Goal: Task Accomplishment & Management: Complete application form

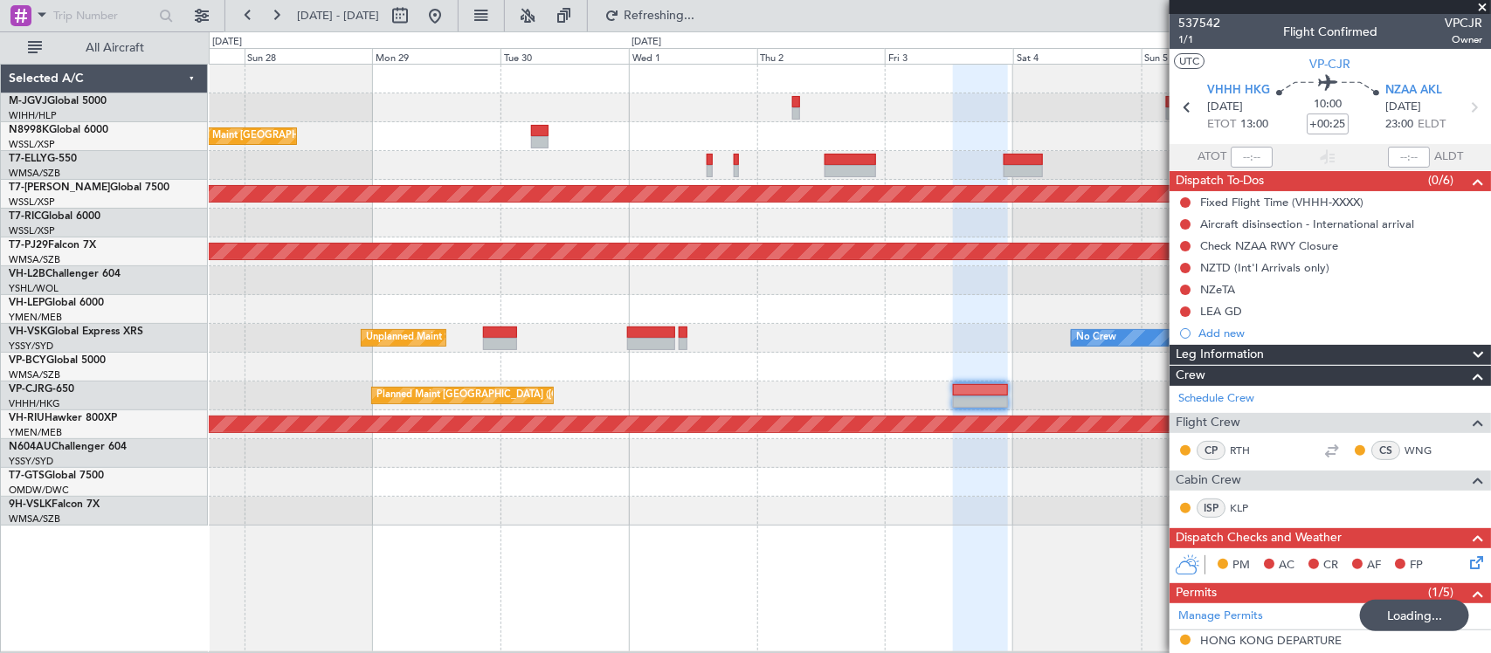
scroll to position [374, 0]
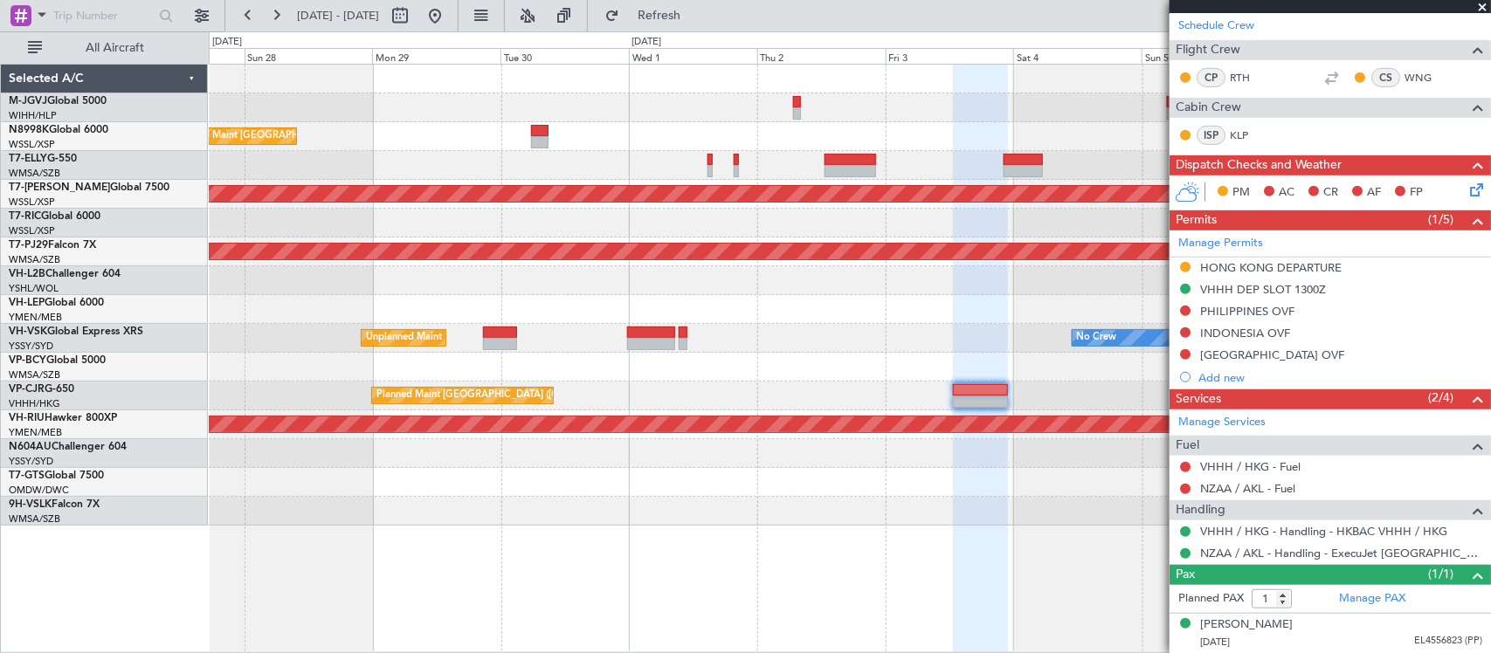
click at [913, 282] on div "Planned Maint [GEOGRAPHIC_DATA] ([GEOGRAPHIC_DATA] Intl) Planned Maint [GEOGRAP…" at bounding box center [849, 295] width 1281 height 461
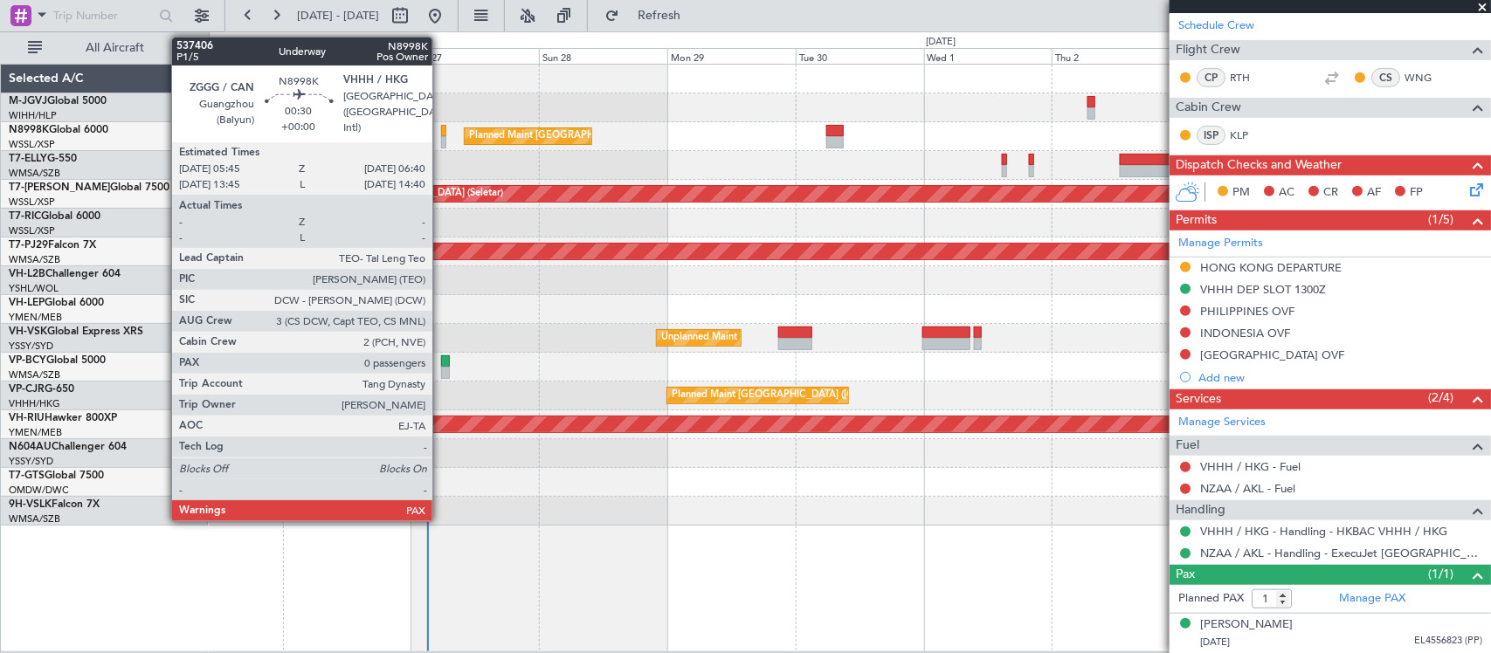
click at [441, 129] on div at bounding box center [443, 131] width 5 height 12
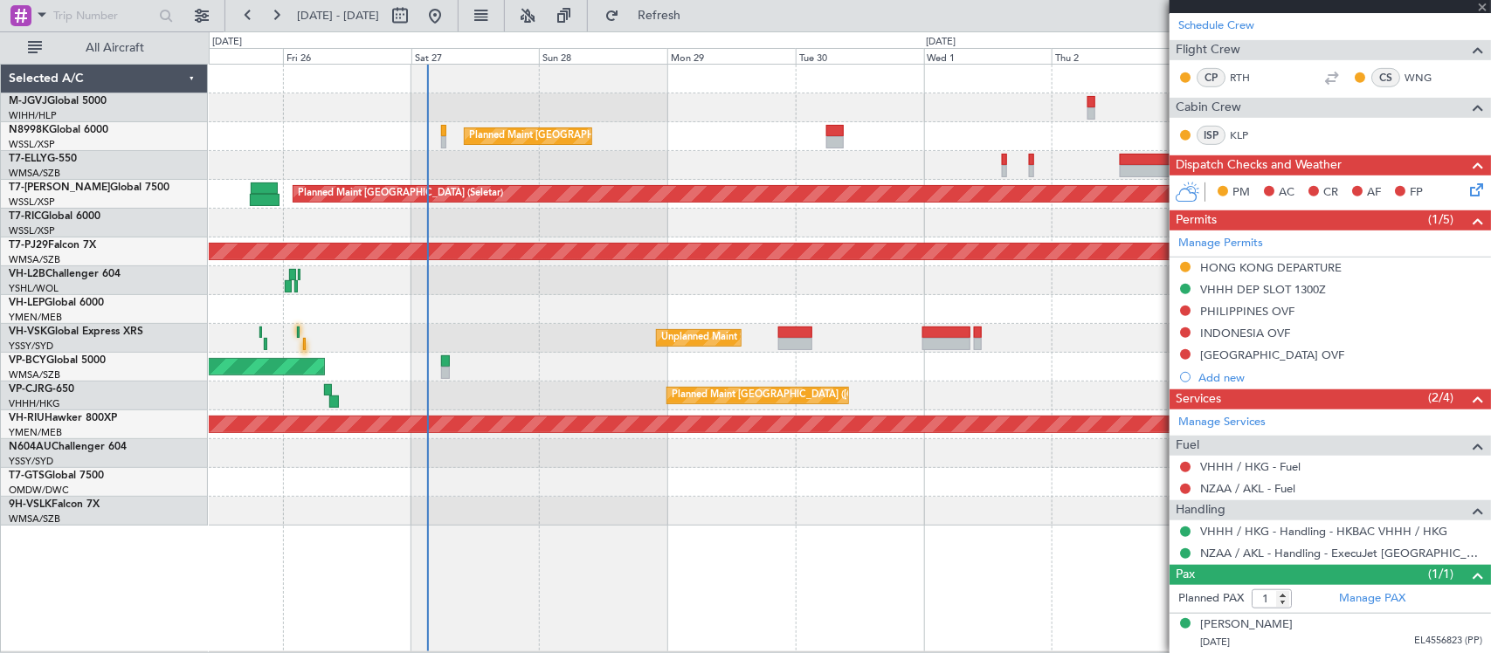
type input "0"
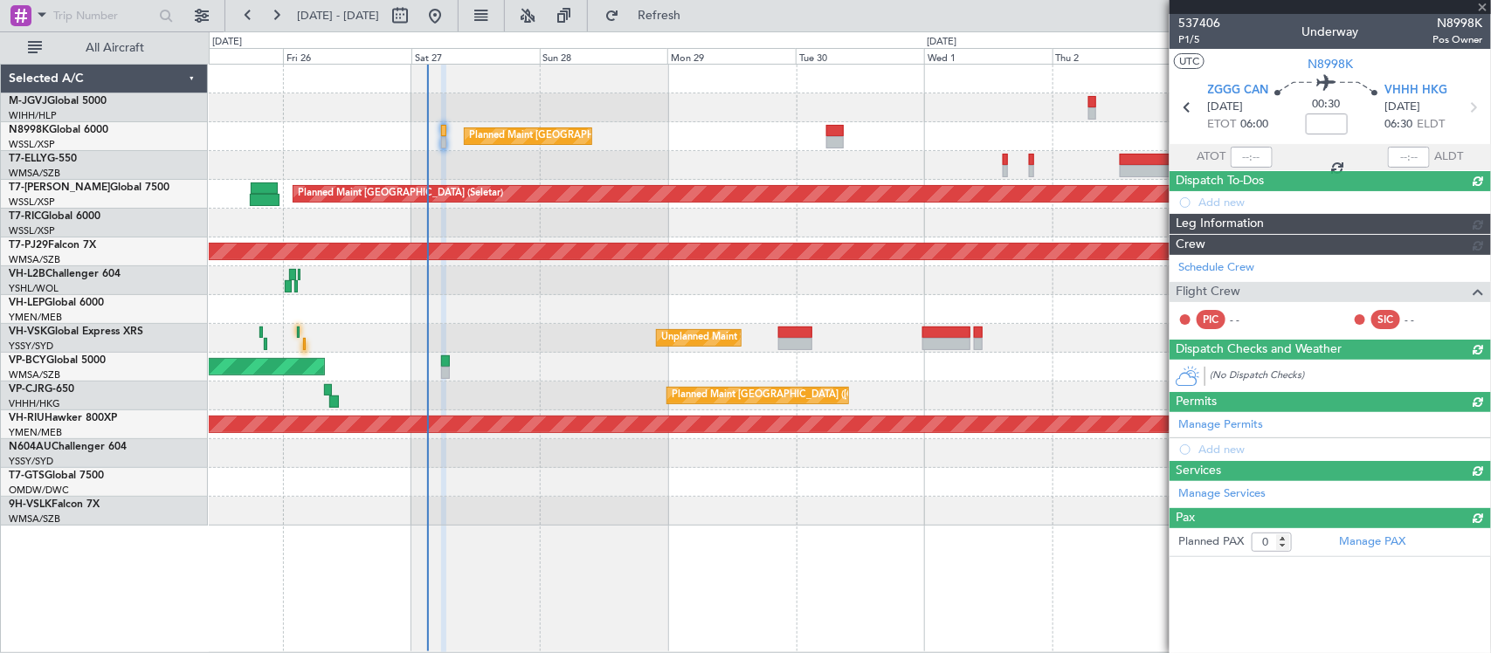
scroll to position [0, 0]
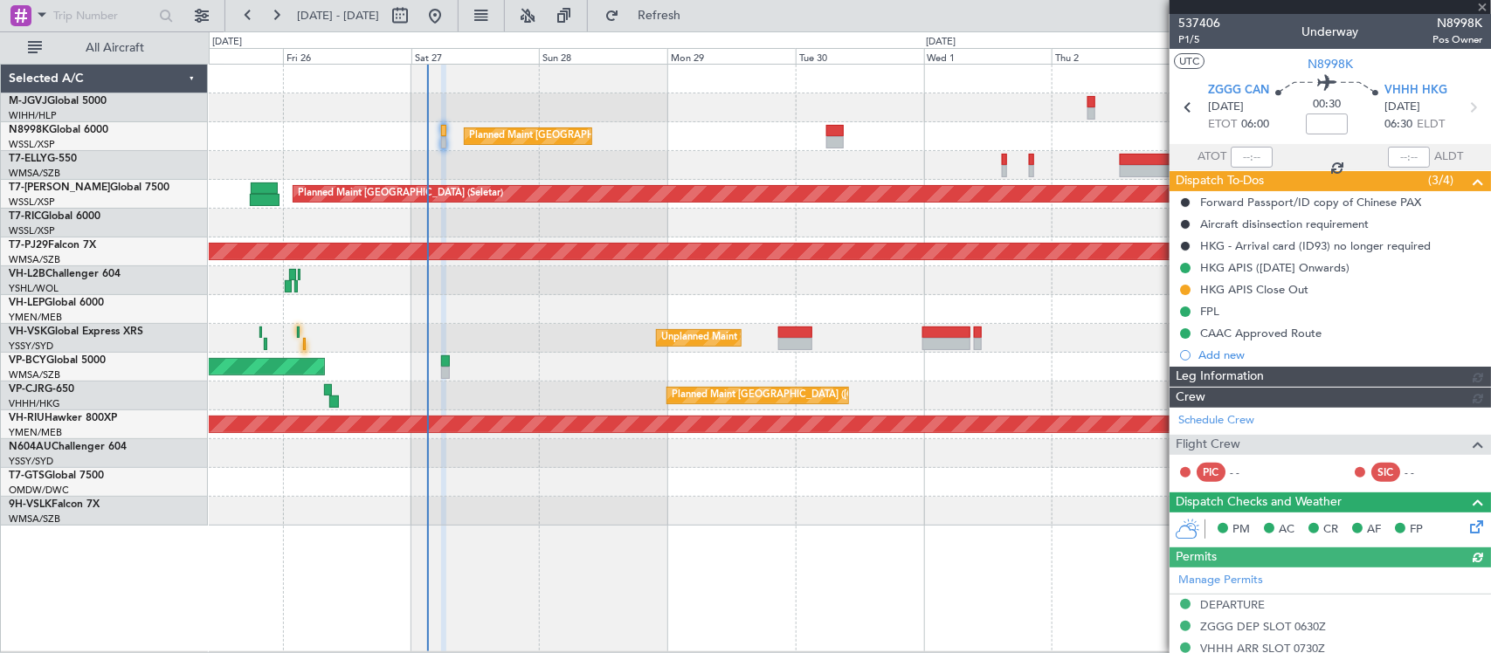
type input "[PERSON_NAME] (KYA)"
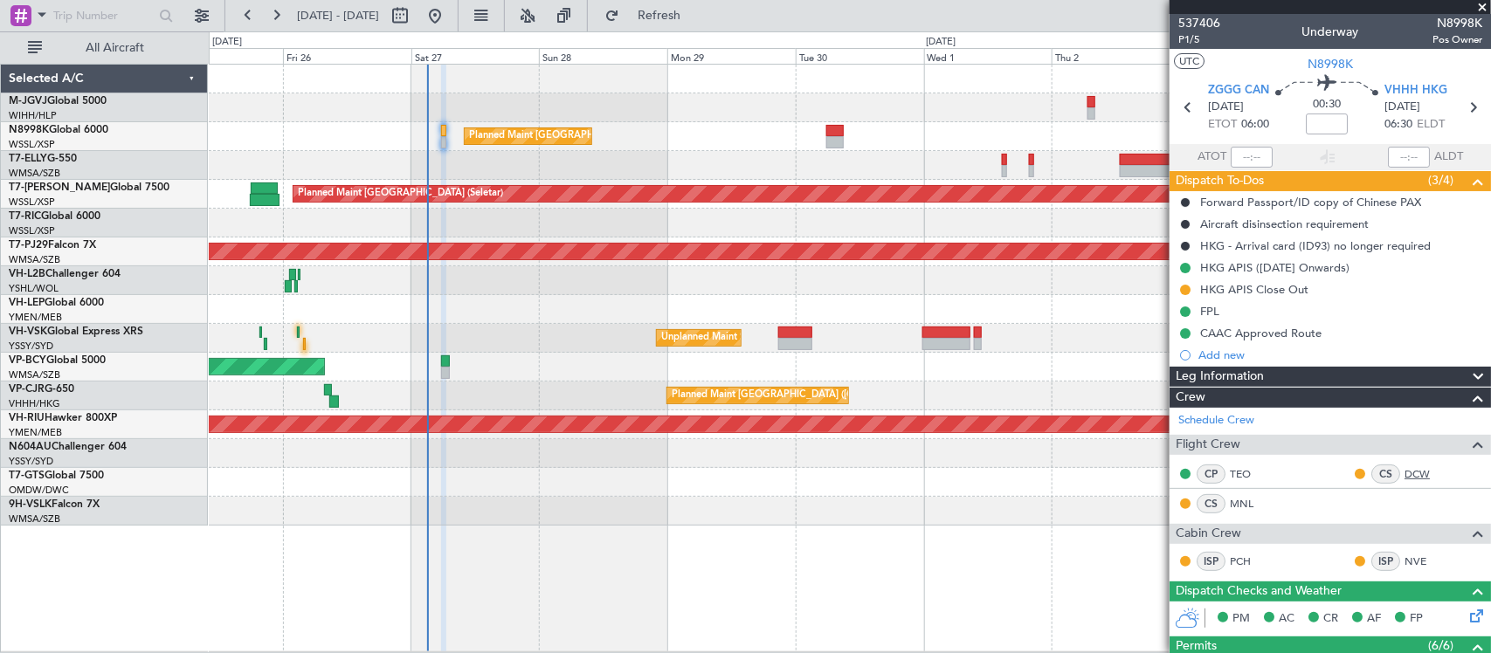
click at [1404, 467] on link "DCW" at bounding box center [1423, 474] width 39 height 16
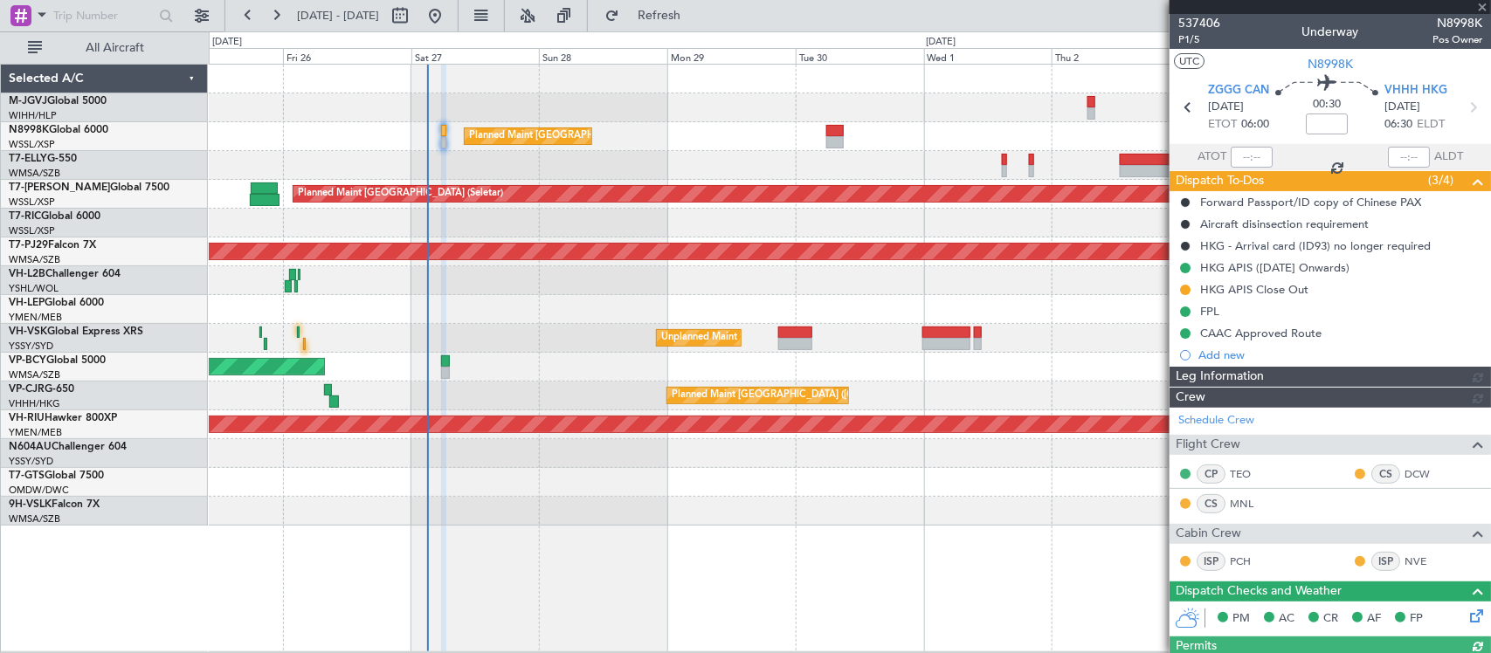
type input "[PERSON_NAME] (KYA)"
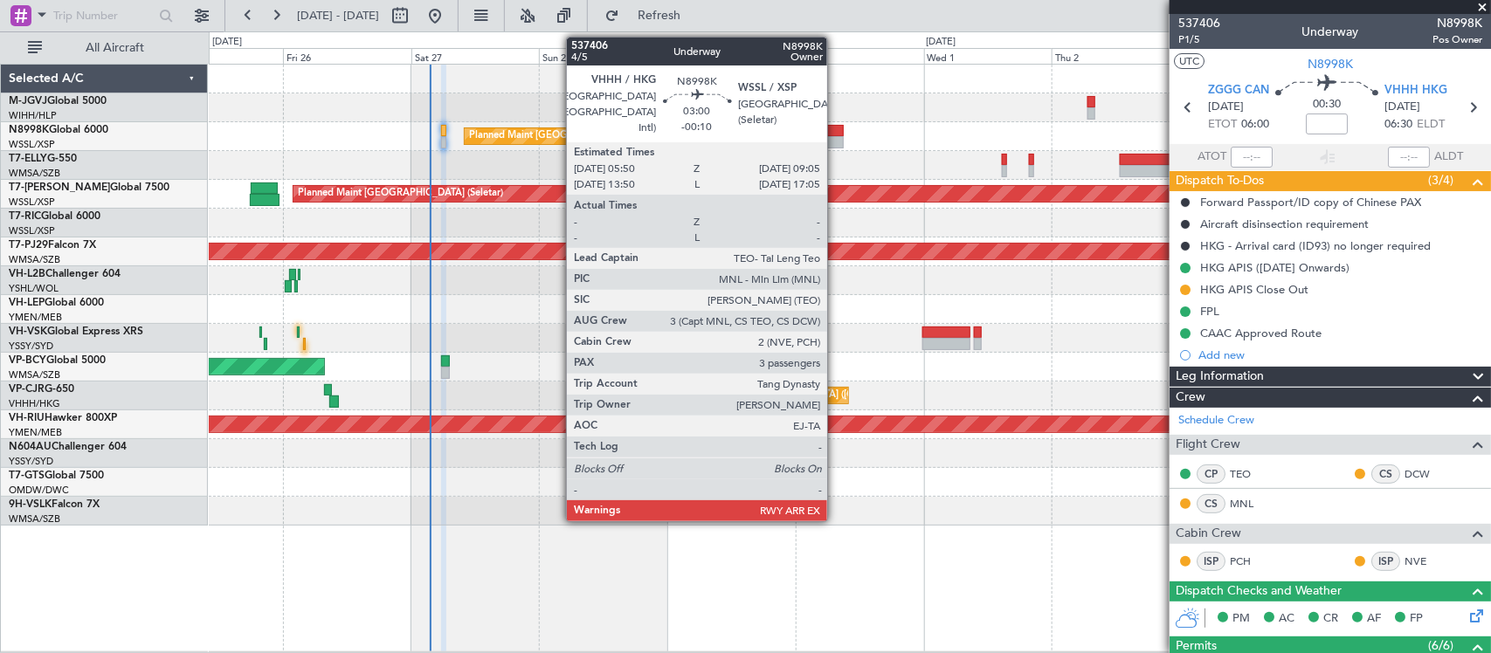
click at [836, 138] on div at bounding box center [834, 142] width 17 height 12
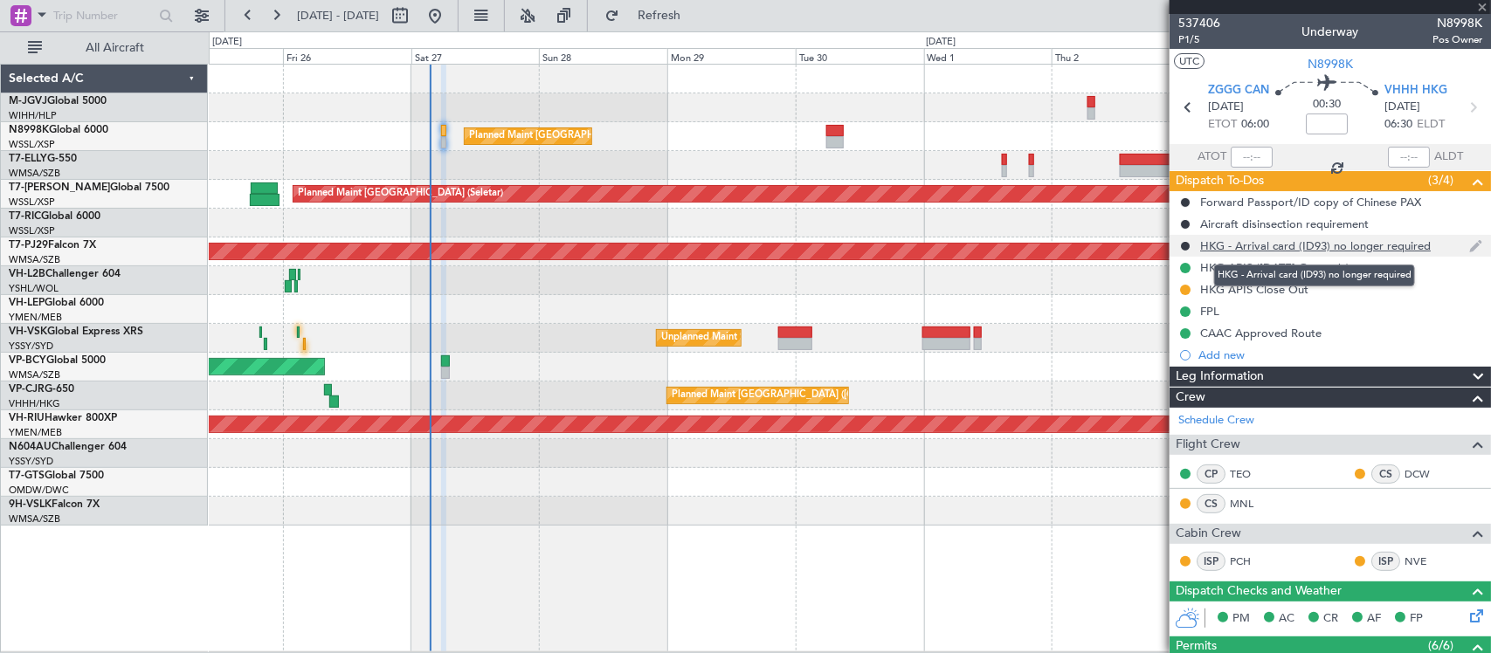
type input "-00:10"
type input "3"
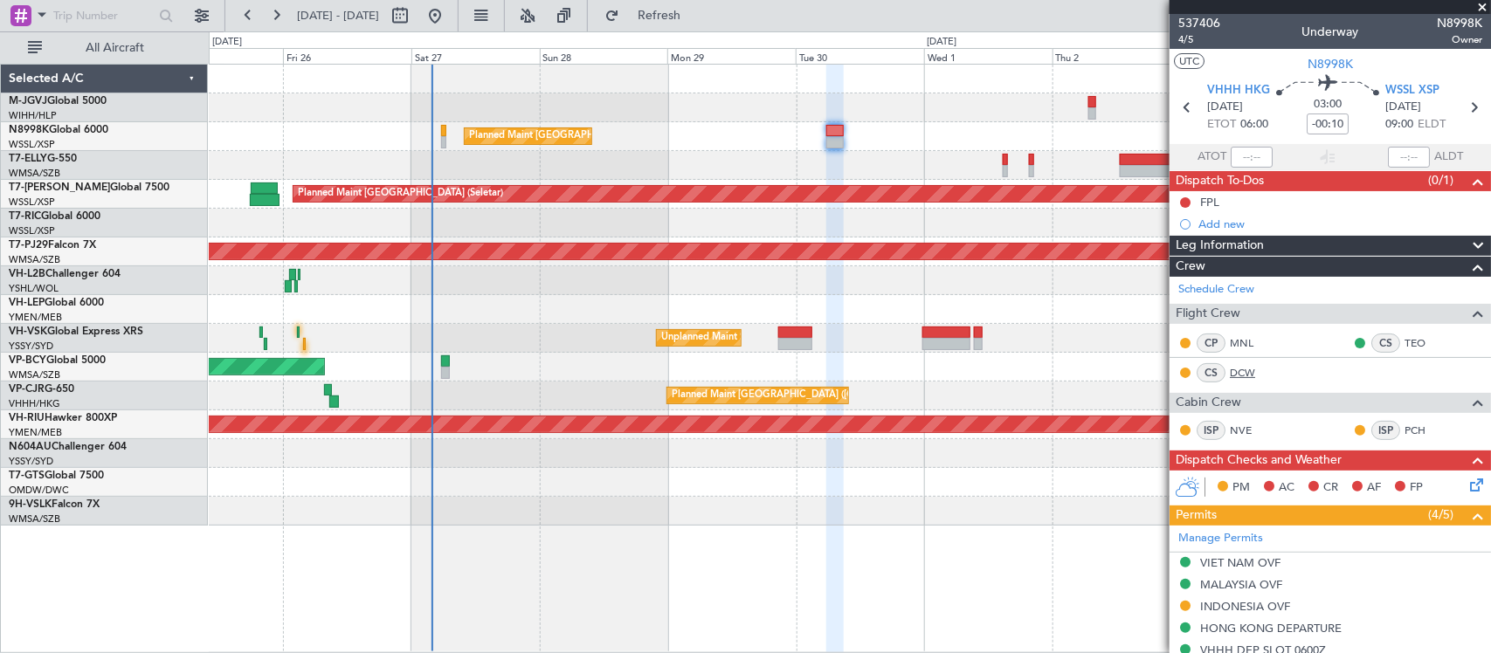
click at [1244, 372] on link "DCW" at bounding box center [1249, 373] width 39 height 16
click at [445, 134] on div at bounding box center [443, 131] width 5 height 12
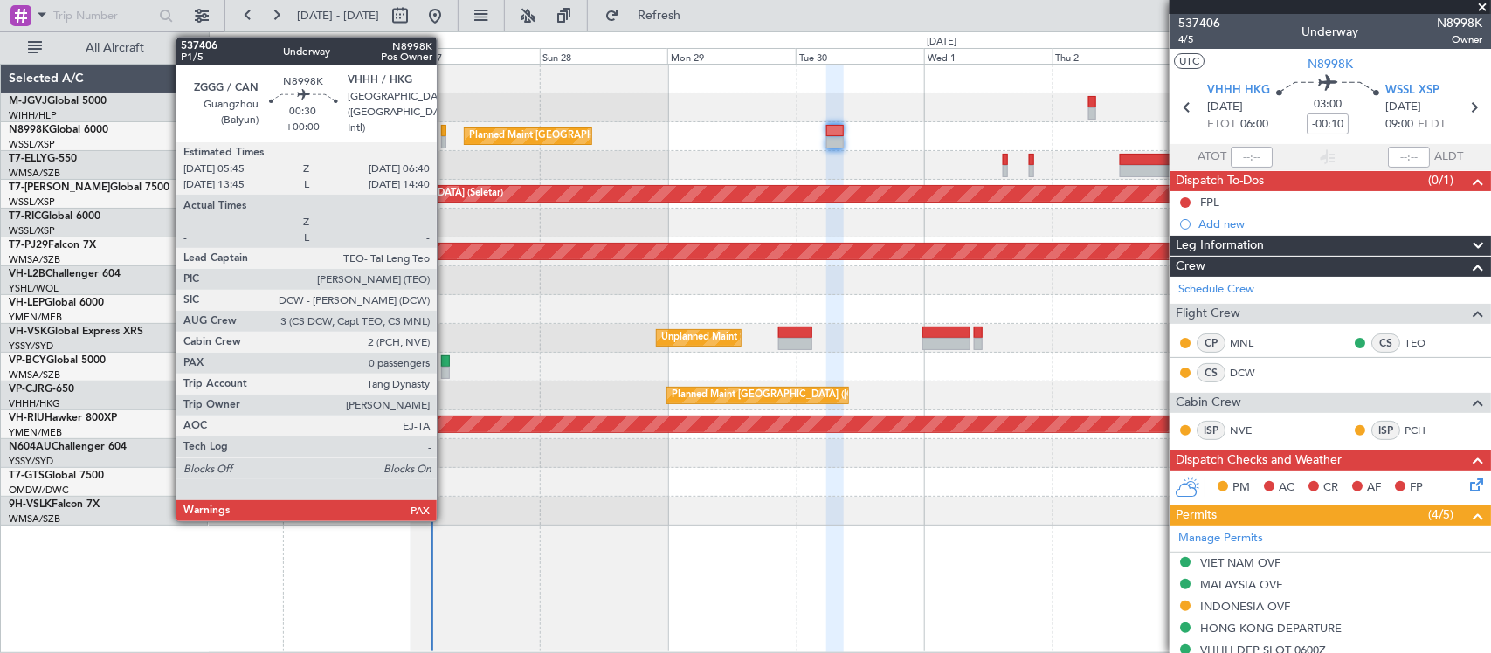
click at [445, 134] on div at bounding box center [443, 131] width 5 height 12
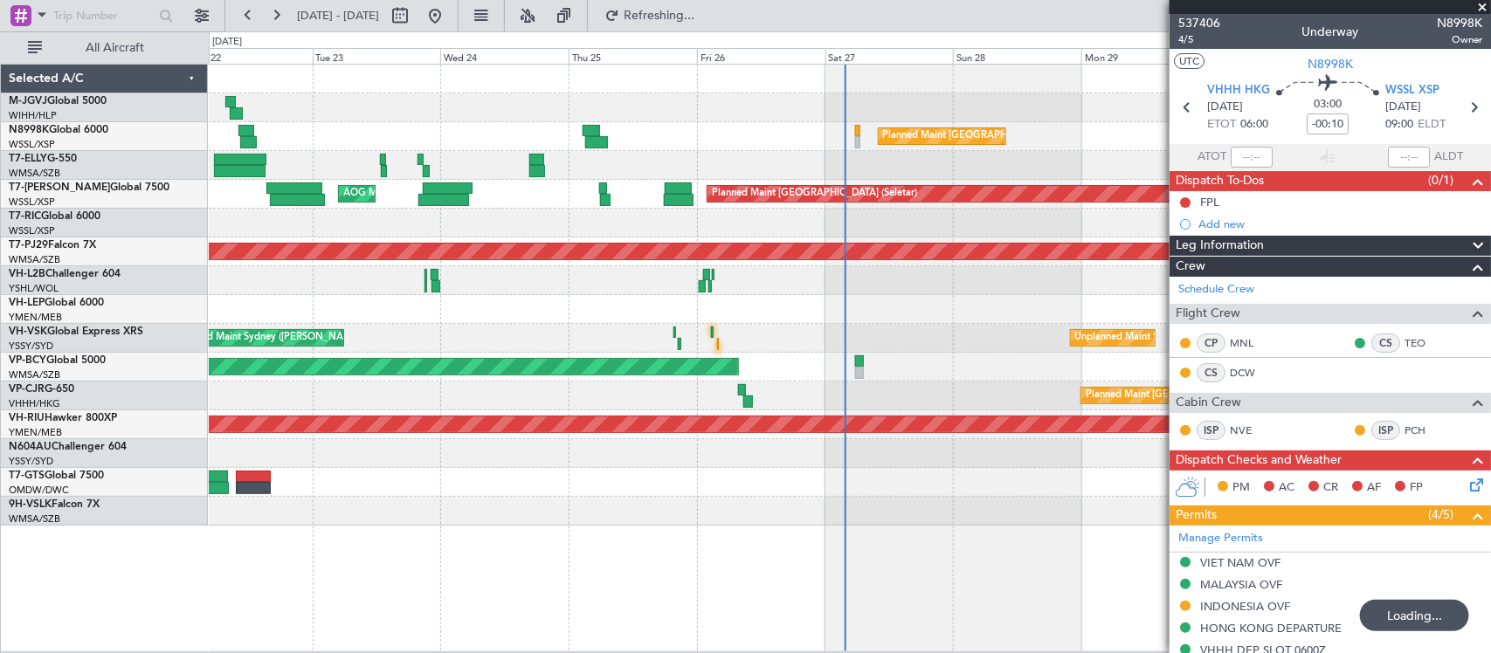
click at [950, 382] on div "Planned Maint [GEOGRAPHIC_DATA] ([GEOGRAPHIC_DATA] Intl) Planned Maint [GEOGRAP…" at bounding box center [849, 295] width 1281 height 461
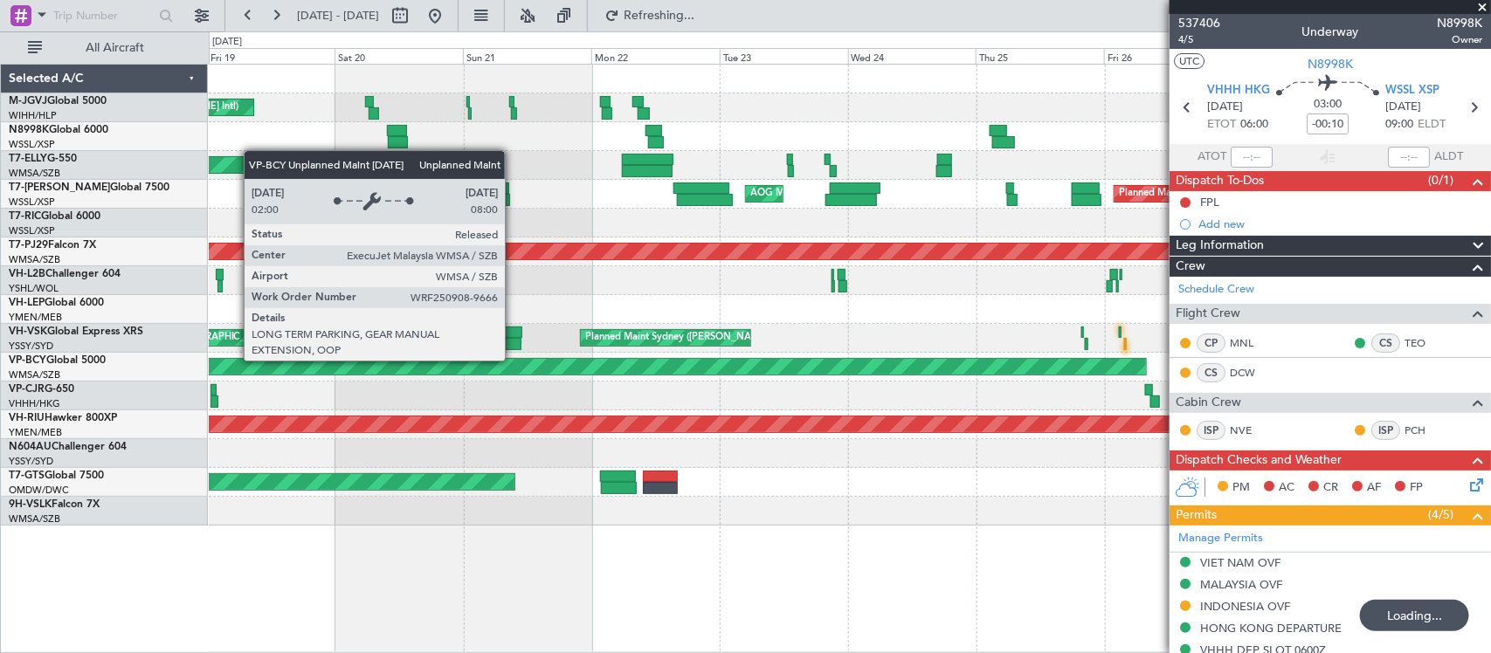
click at [906, 361] on div "Unplanned Maint [GEOGRAPHIC_DATA] (Sultan [PERSON_NAME] [PERSON_NAME] - Subang)" at bounding box center [37, 367] width 2217 height 16
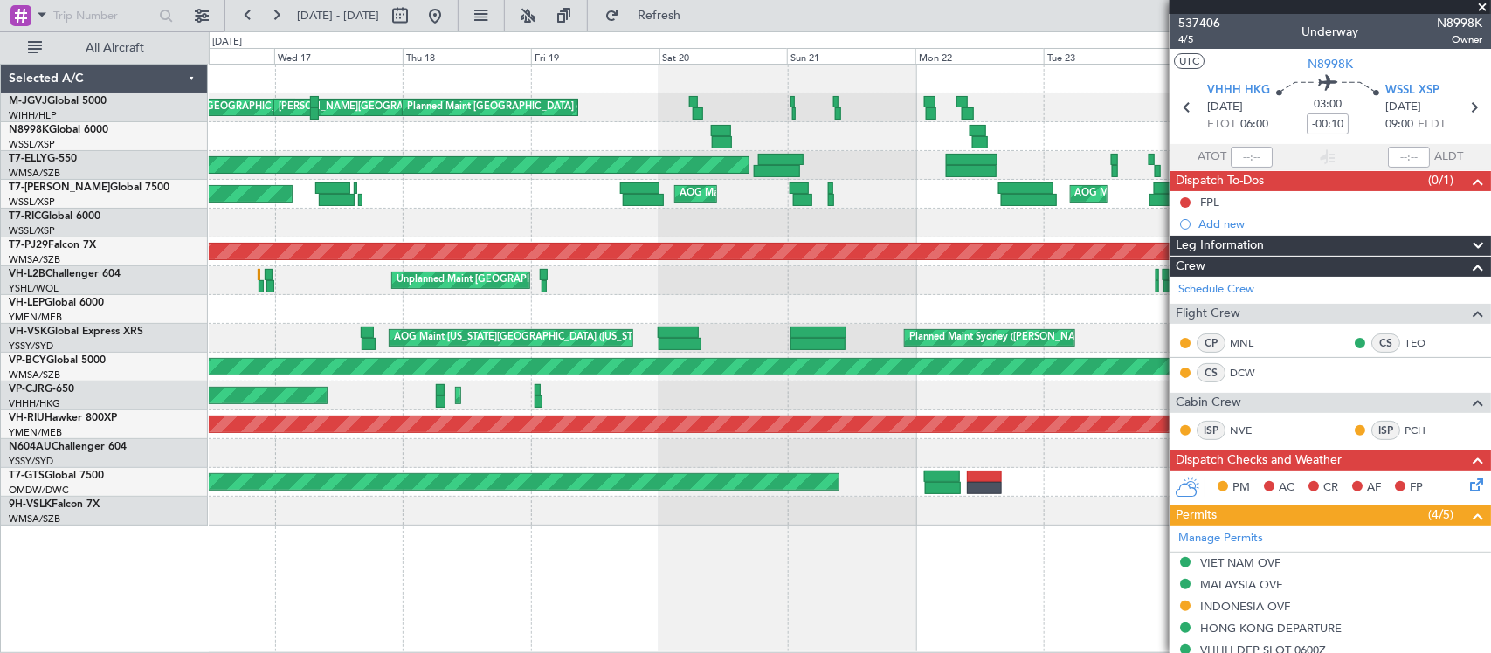
click at [923, 138] on div "Planned Maint [GEOGRAPHIC_DATA] ([GEOGRAPHIC_DATA] Intl)" at bounding box center [849, 136] width 1281 height 29
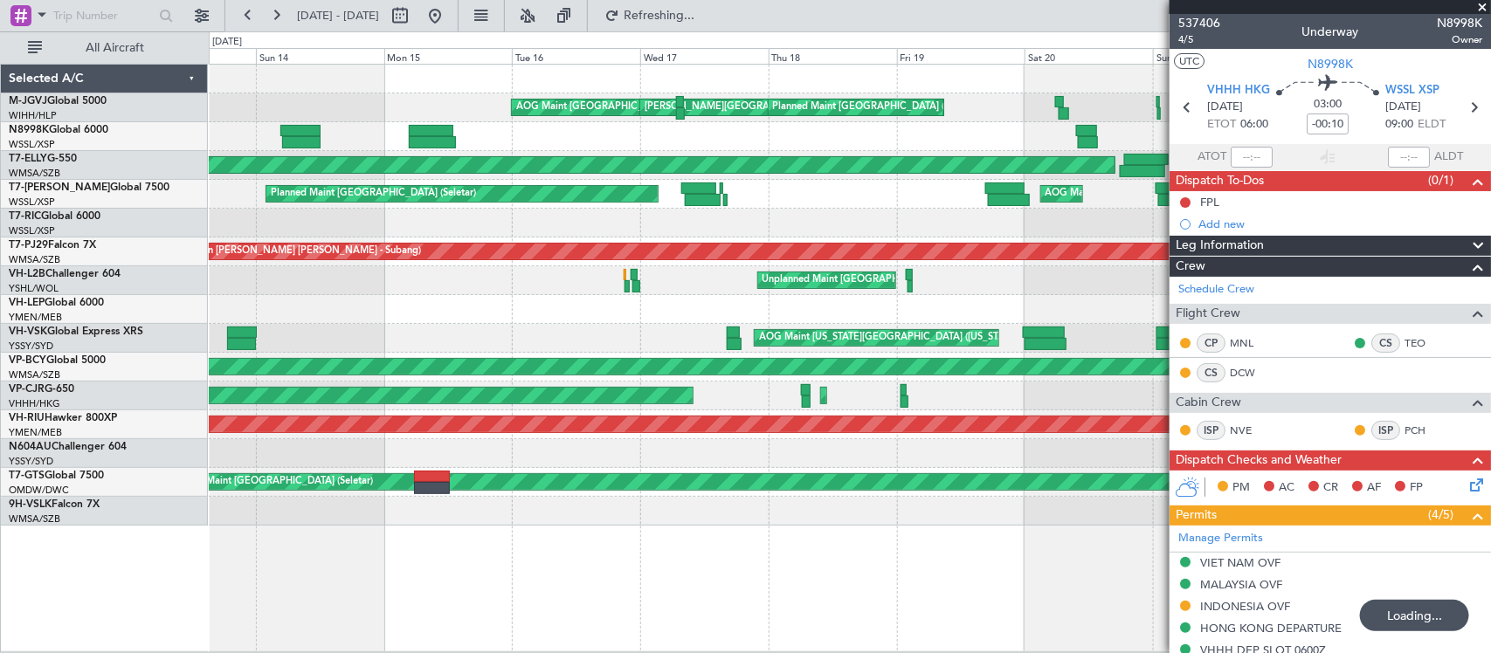
click at [245, 175] on div "[PERSON_NAME][GEOGRAPHIC_DATA] ([PERSON_NAME] Intl) [PERSON_NAME] Jakarta (Hali…" at bounding box center [849, 295] width 1281 height 461
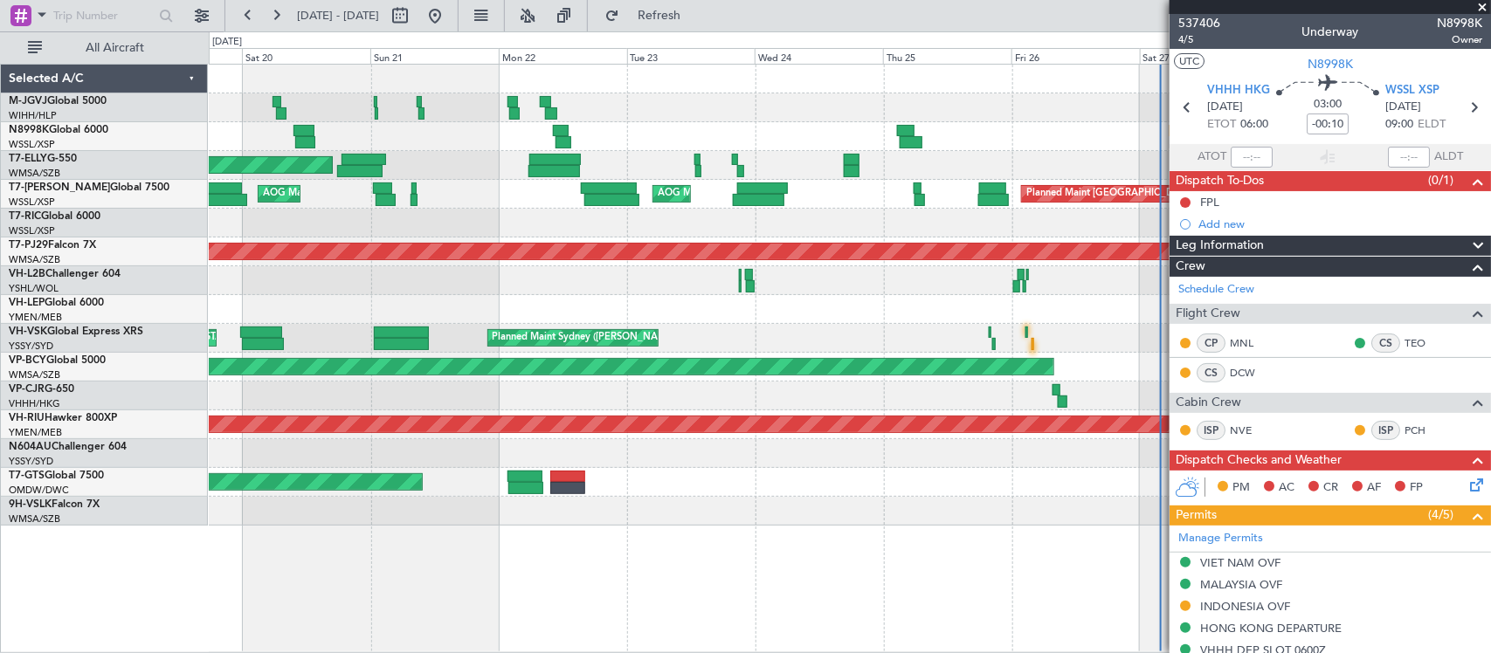
click at [520, 194] on div "Planned Maint [GEOGRAPHIC_DATA] (Seletar) [PERSON_NAME] Jakarta (Halim Intl) [P…" at bounding box center [849, 295] width 1281 height 461
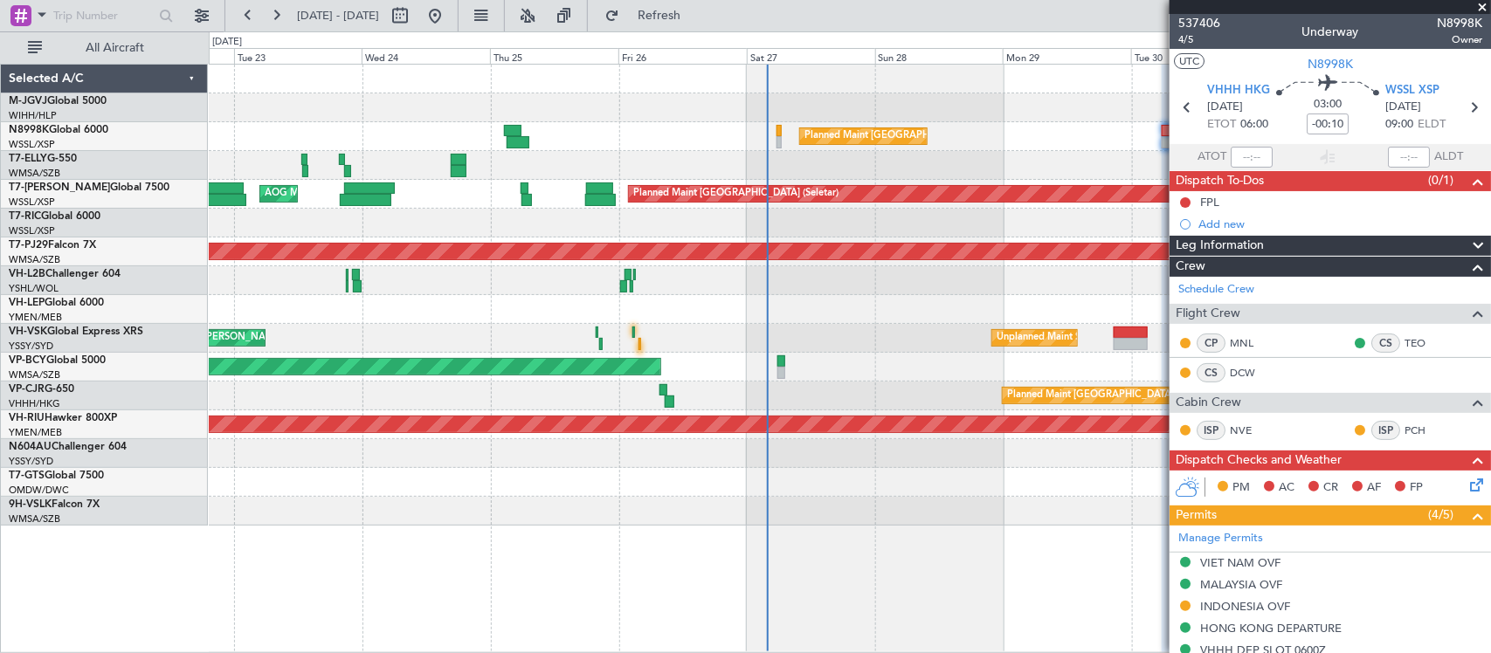
click at [690, 208] on div "Planned Maint [GEOGRAPHIC_DATA] ([GEOGRAPHIC_DATA] Intl) Planned Maint [GEOGRAP…" at bounding box center [849, 295] width 1281 height 461
click at [223, 302] on div at bounding box center [849, 309] width 1281 height 29
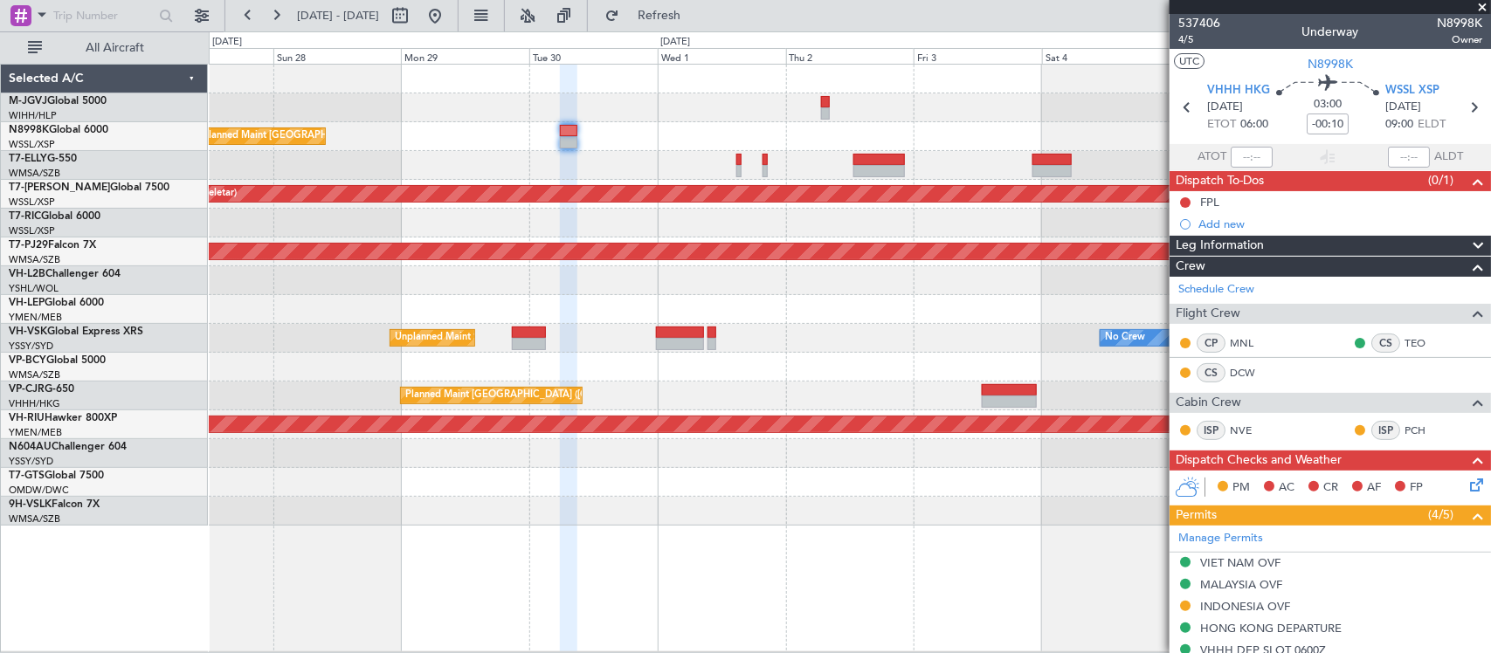
click at [783, 313] on div at bounding box center [849, 309] width 1281 height 29
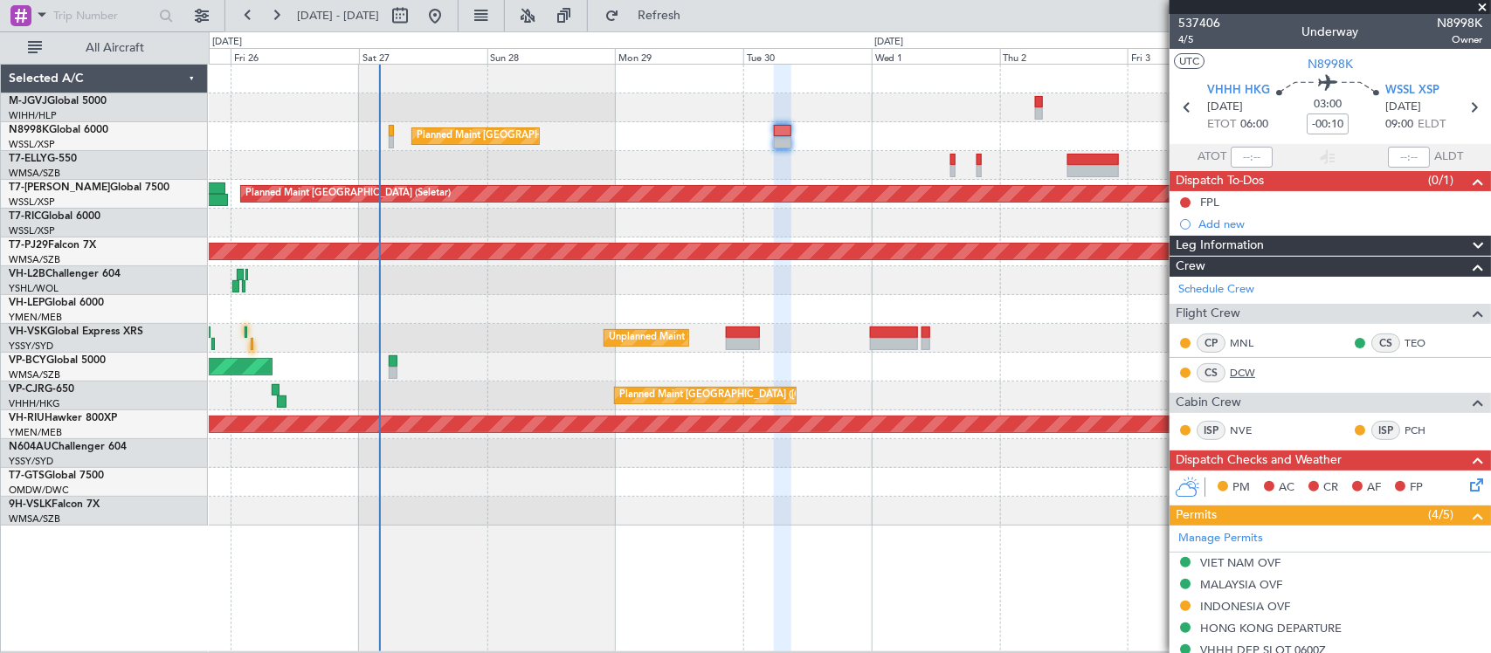
click at [1242, 374] on link "DCW" at bounding box center [1249, 373] width 39 height 16
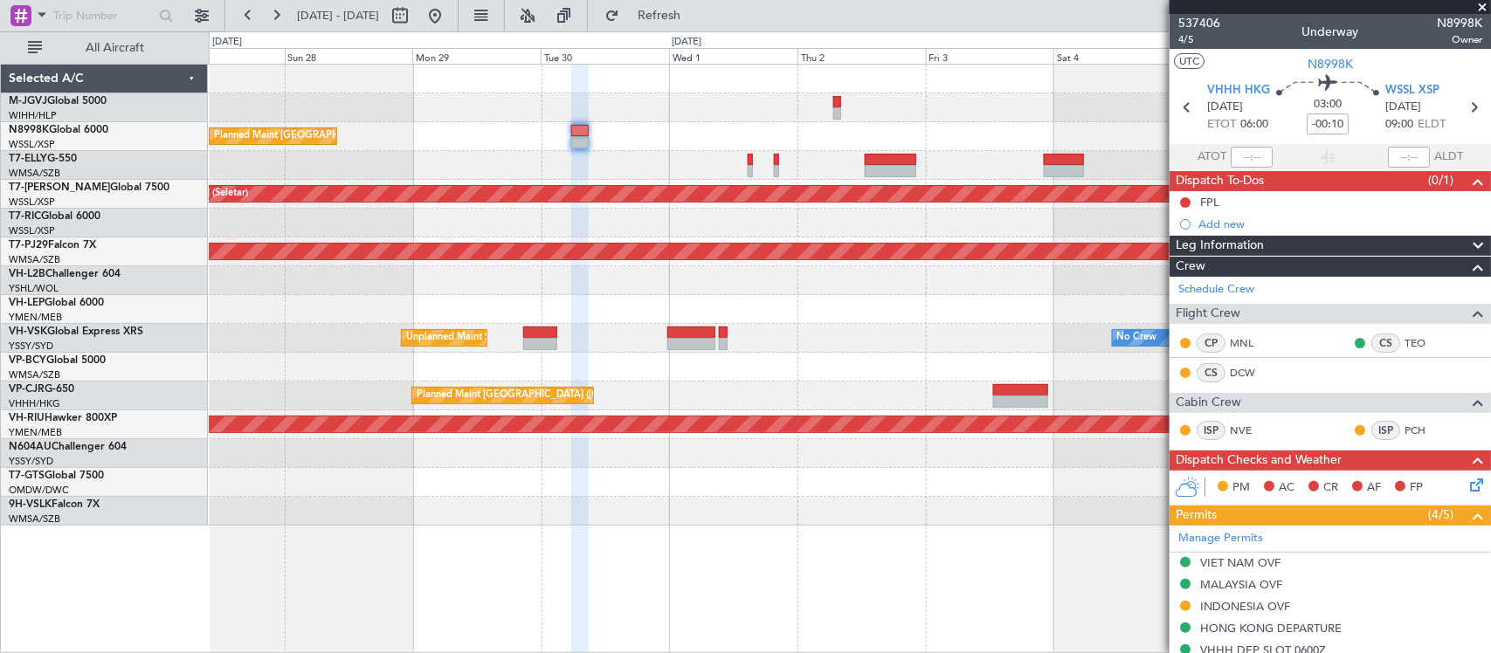
click at [677, 374] on div "Planned Maint Hong Kong (Hong Kong Intl) Planned Maint Singapore (Seletar) Plan…" at bounding box center [849, 295] width 1281 height 461
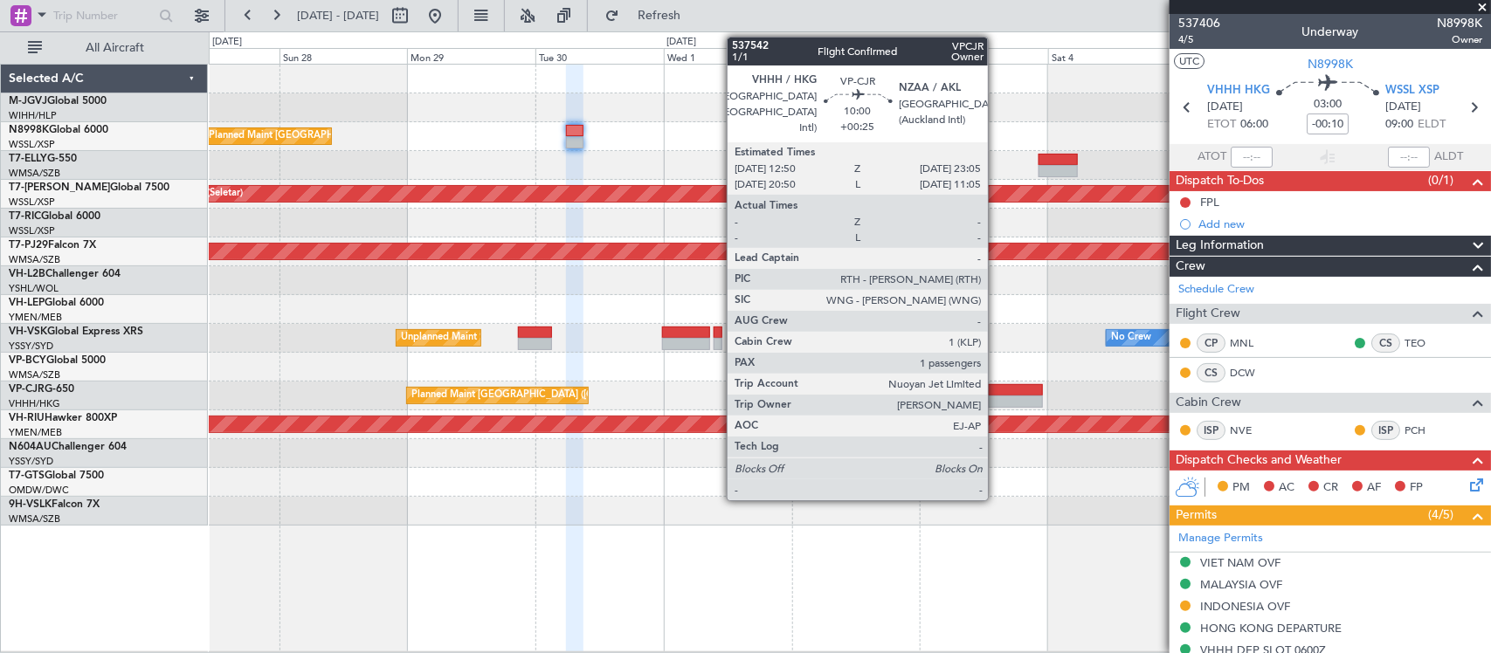
click at [996, 398] on div at bounding box center [1015, 402] width 55 height 12
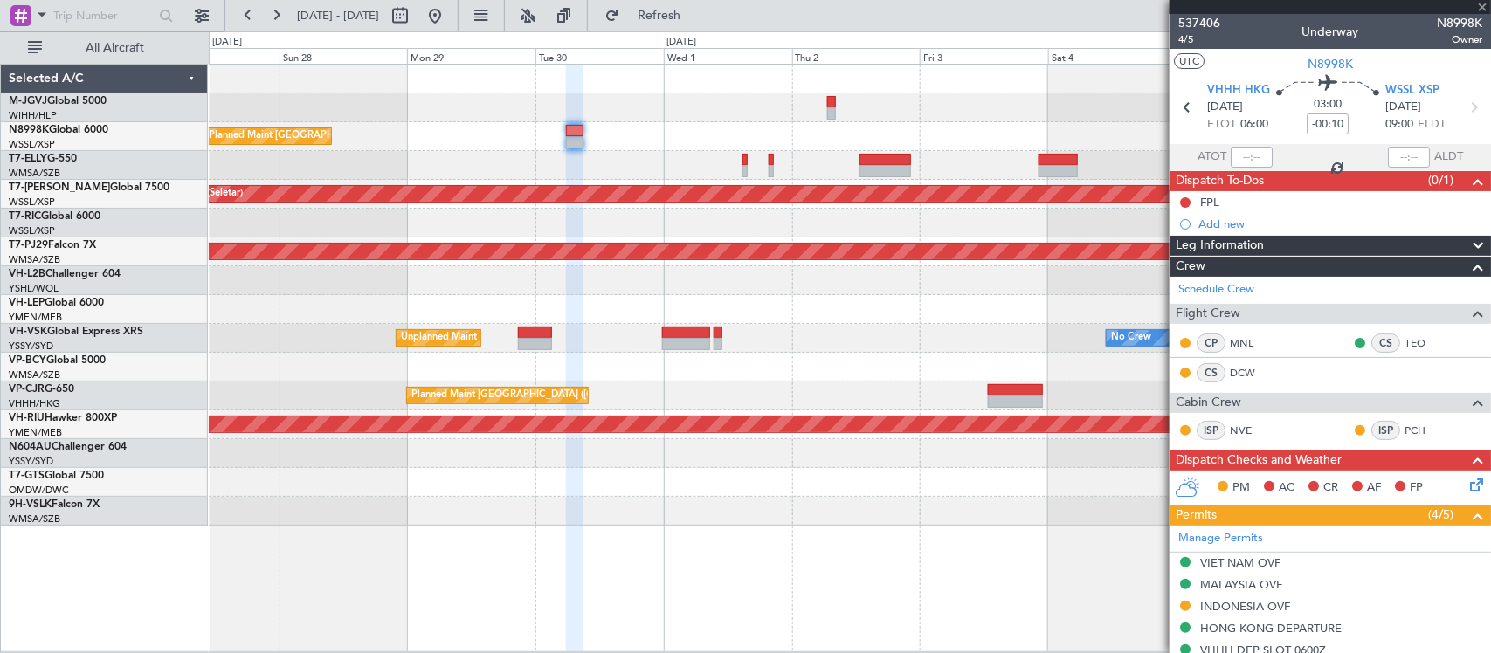
type input "+00:25"
type input "1"
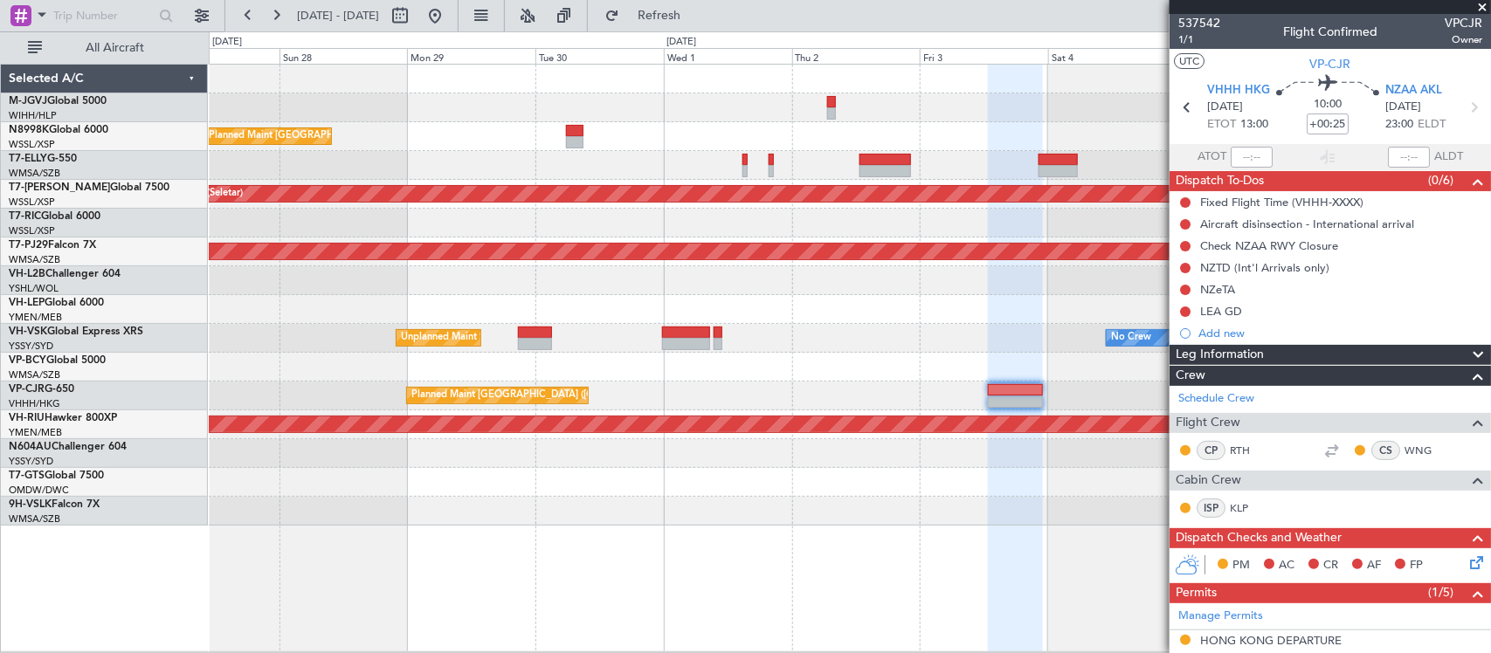
click at [1271, 330] on fb-app "27 Sep 2025 - 07 Oct 2025 Refresh Quick Links All Aircraft Planned Maint Hong K…" at bounding box center [745, 333] width 1491 height 640
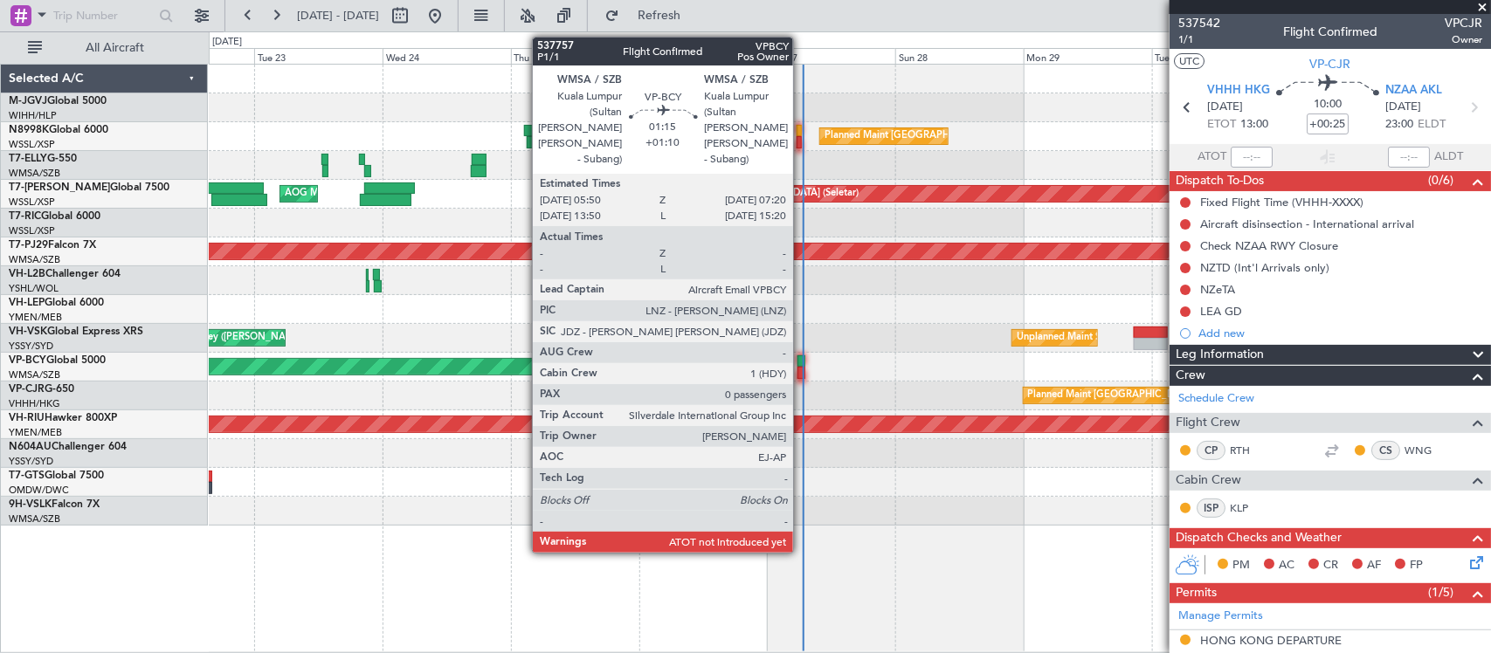
click at [802, 361] on div at bounding box center [801, 361] width 9 height 12
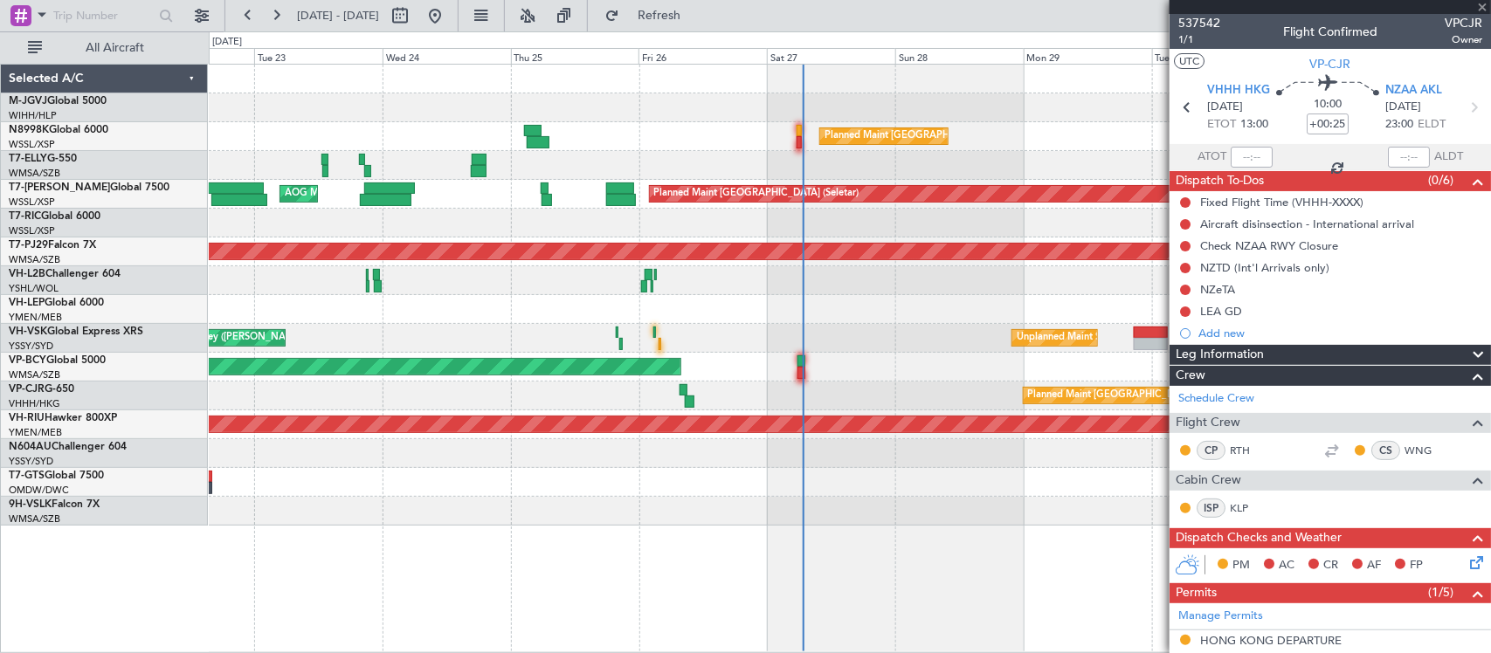
type input "+01:10"
type input "0"
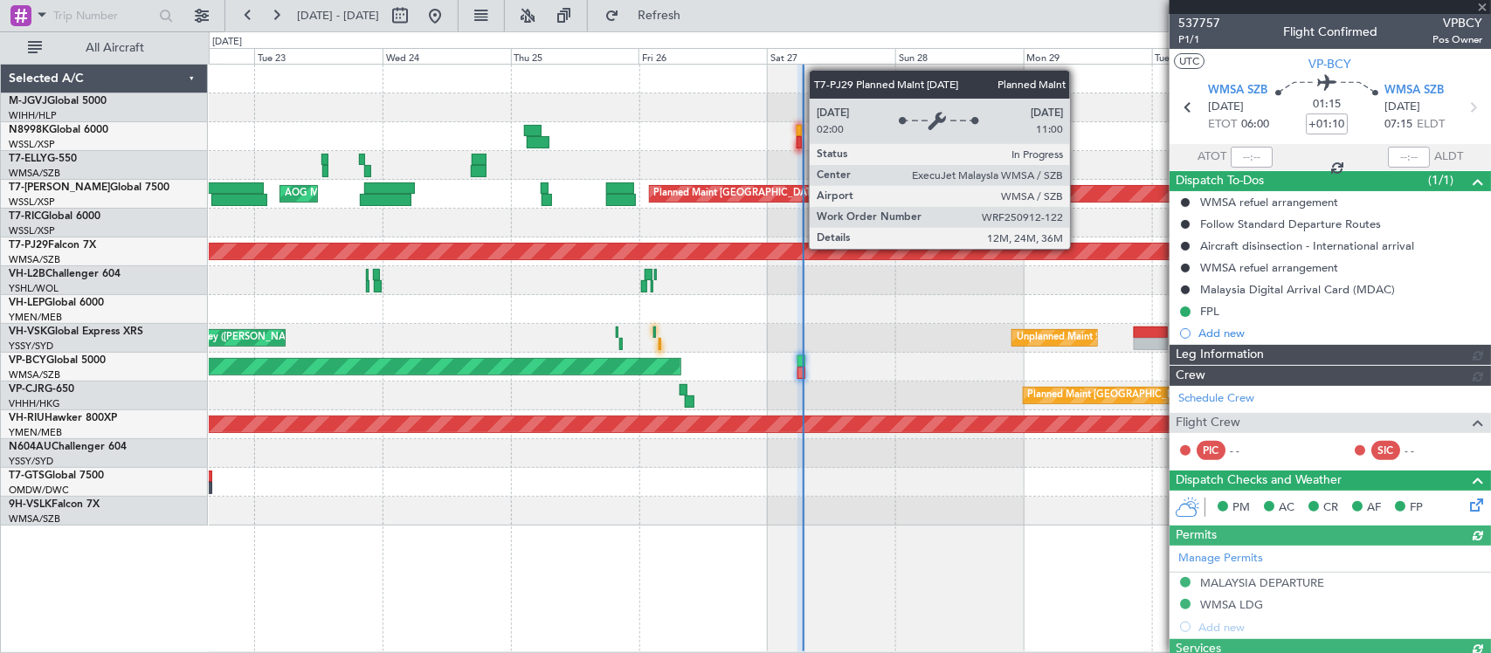
type input "[PERSON_NAME] (KYA)"
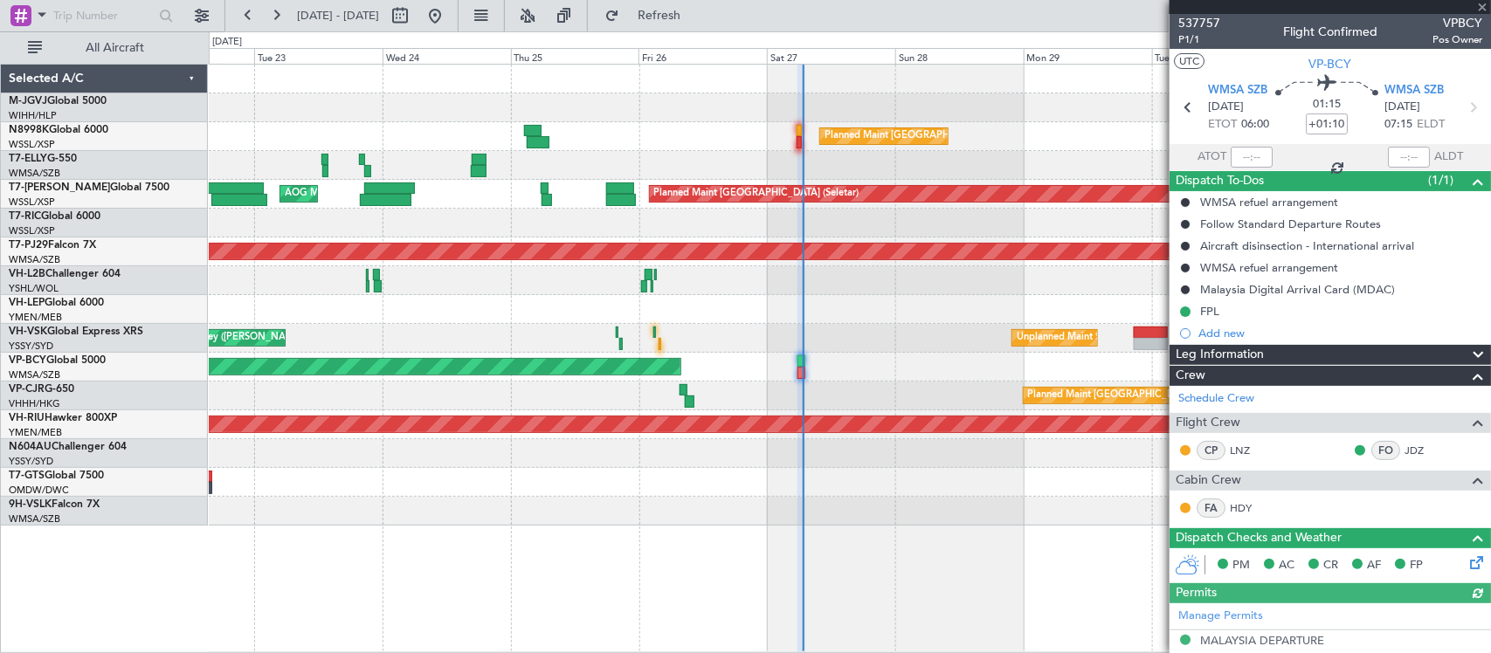
click at [1253, 154] on div at bounding box center [1251, 157] width 42 height 21
click at [1251, 159] on input "text" at bounding box center [1251, 157] width 42 height 21
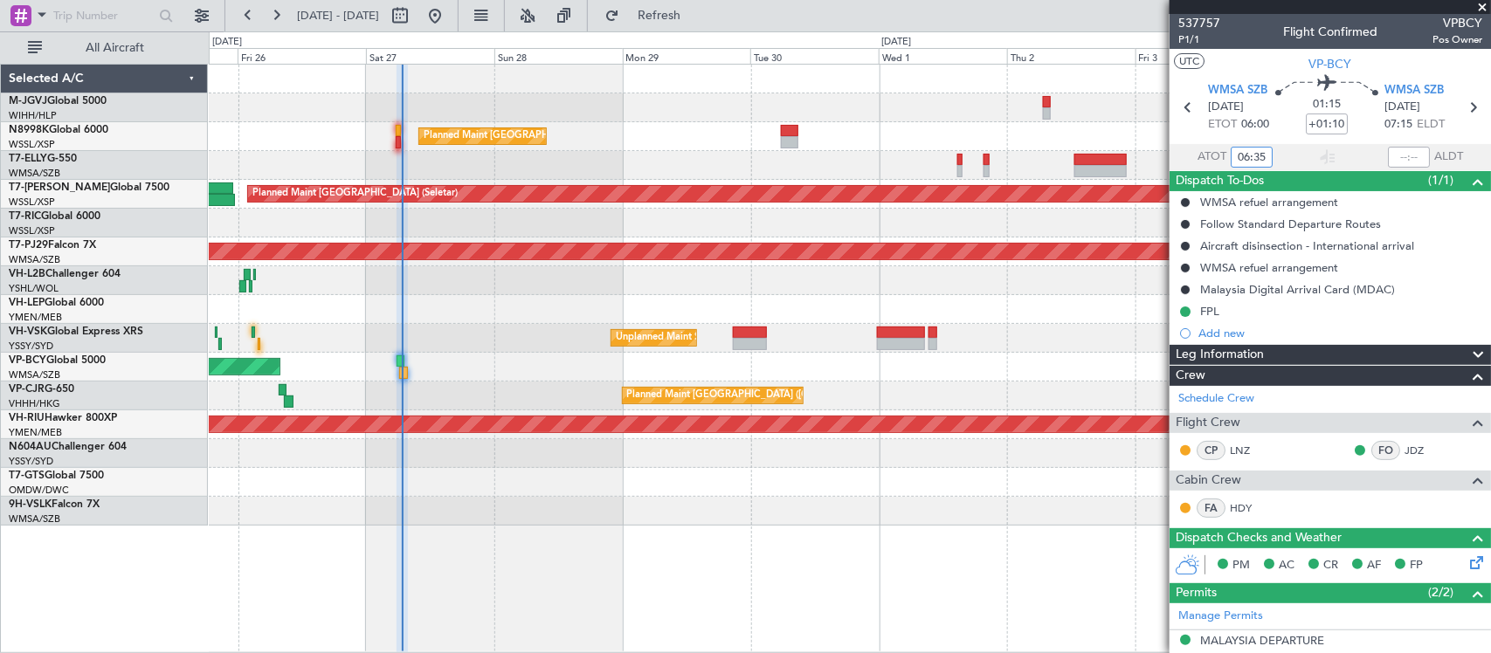
click at [553, 548] on div "Planned Maint Hong Kong (Hong Kong Intl) Planned Maint Singapore (Seletar) AOG …" at bounding box center [850, 358] width 1282 height 589
click at [736, 509] on div at bounding box center [849, 511] width 1281 height 29
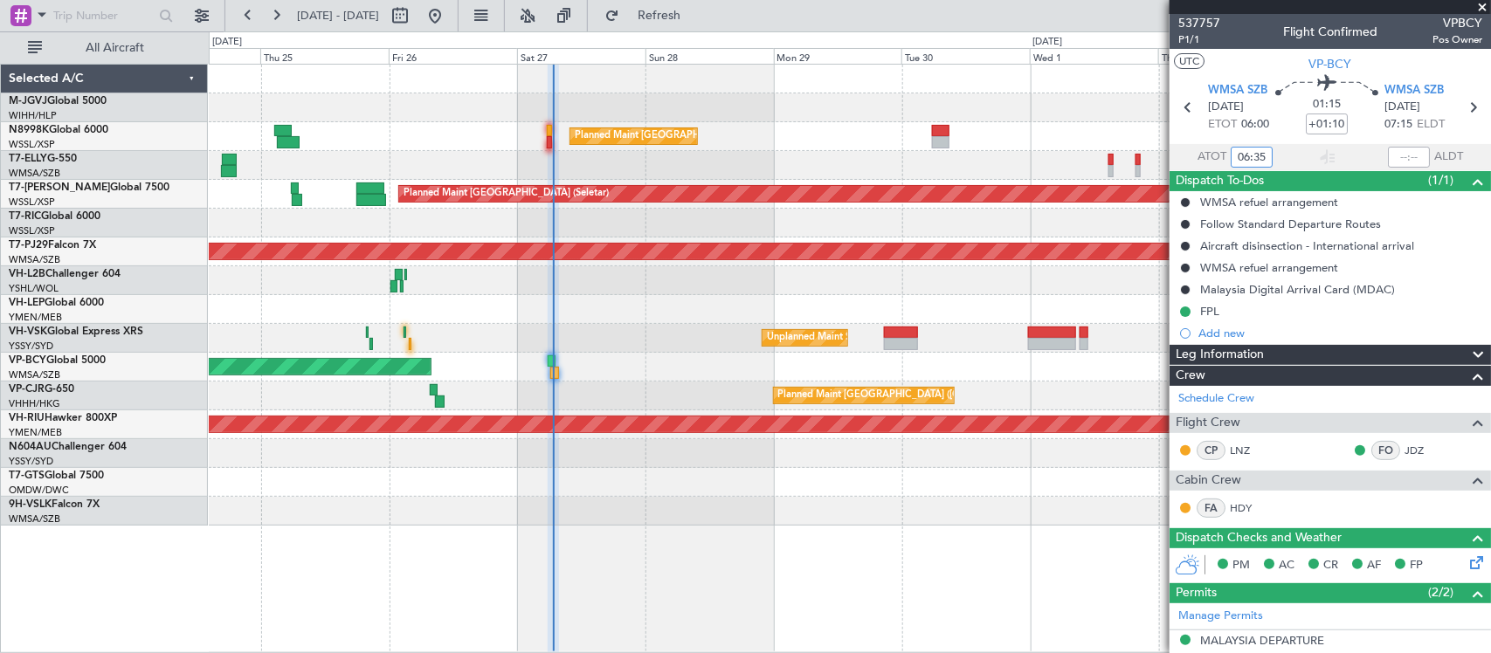
click at [552, 136] on div "Planned Maint [GEOGRAPHIC_DATA] ([GEOGRAPHIC_DATA] Intl)" at bounding box center [849, 136] width 1281 height 29
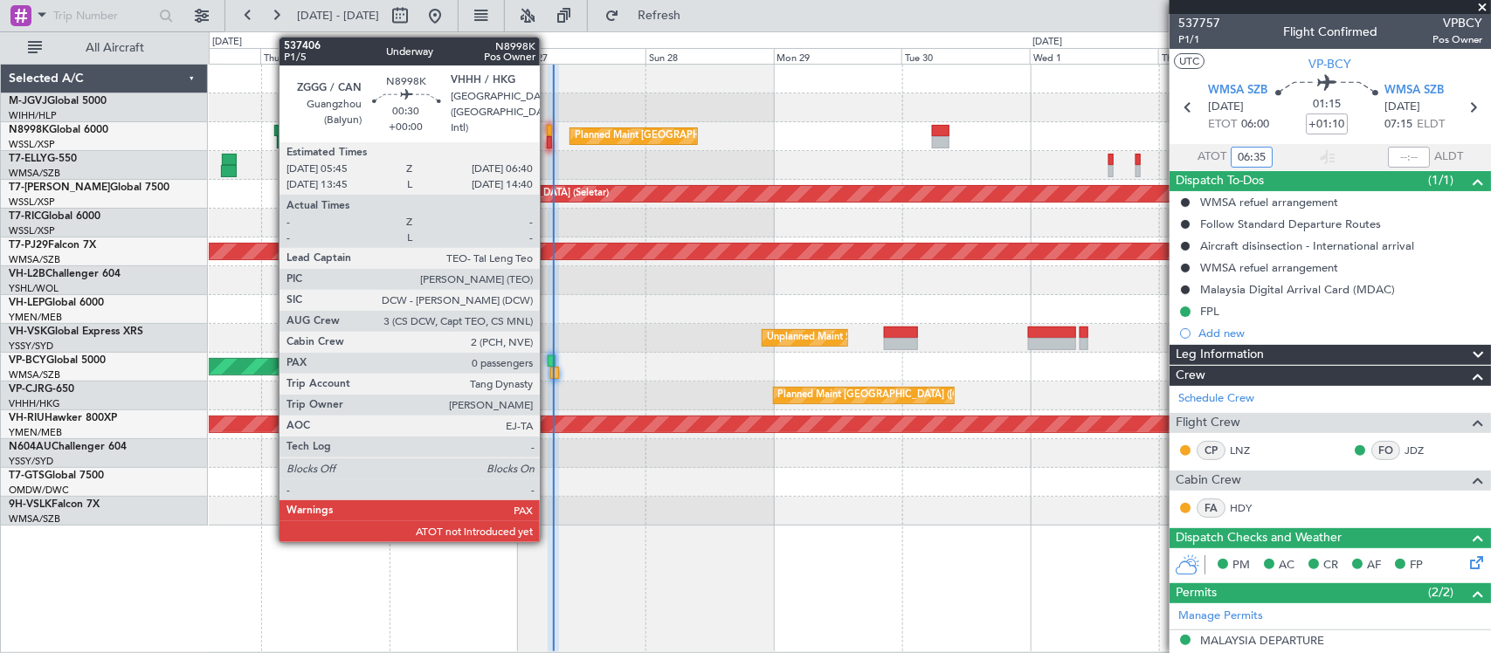
click at [548, 136] on div at bounding box center [549, 142] width 5 height 12
type input "06:35"
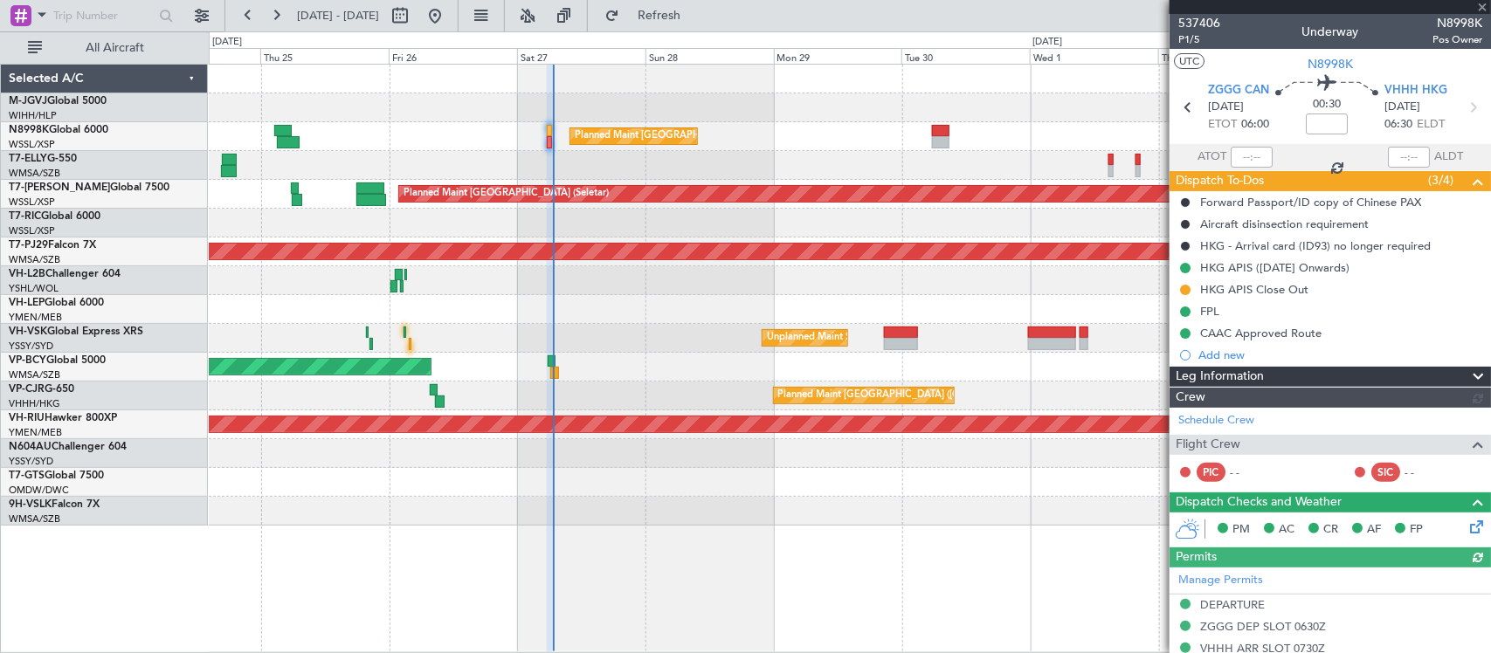
type input "[PERSON_NAME] (KYA)"
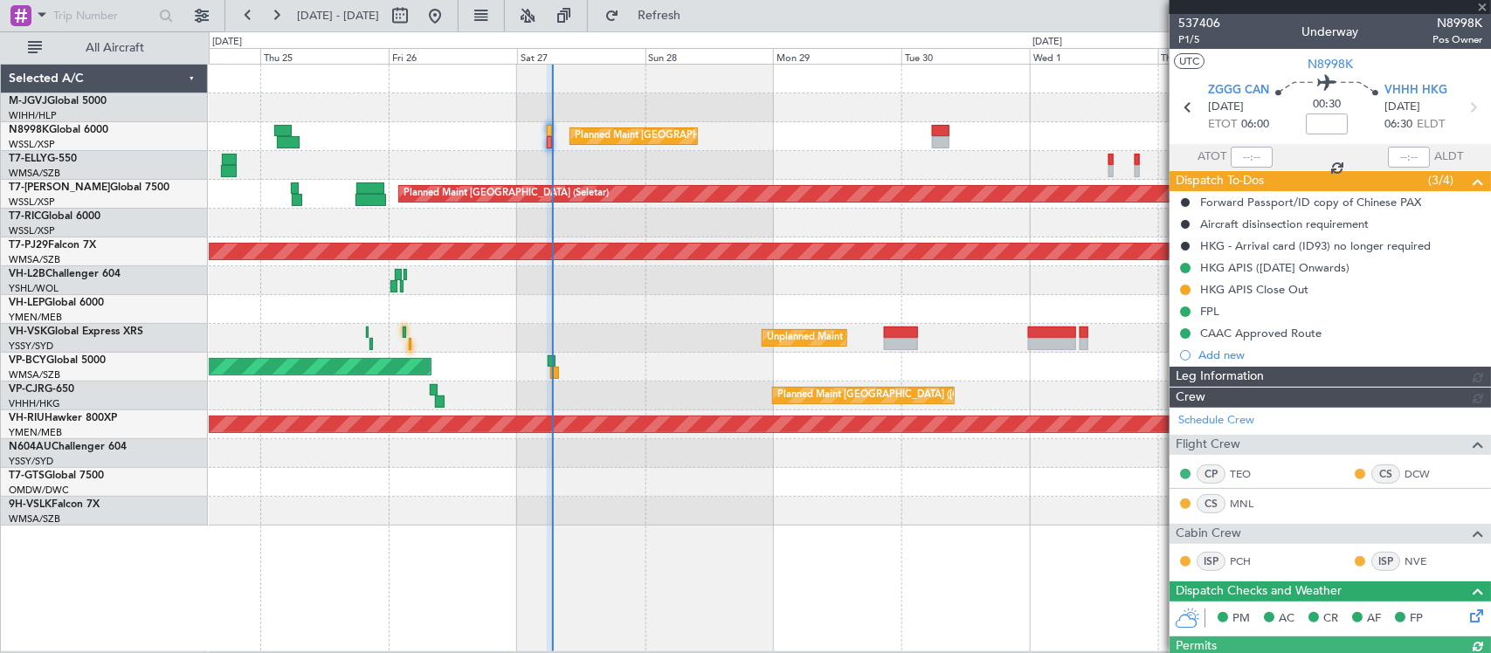
type input "[PERSON_NAME] (KYA)"
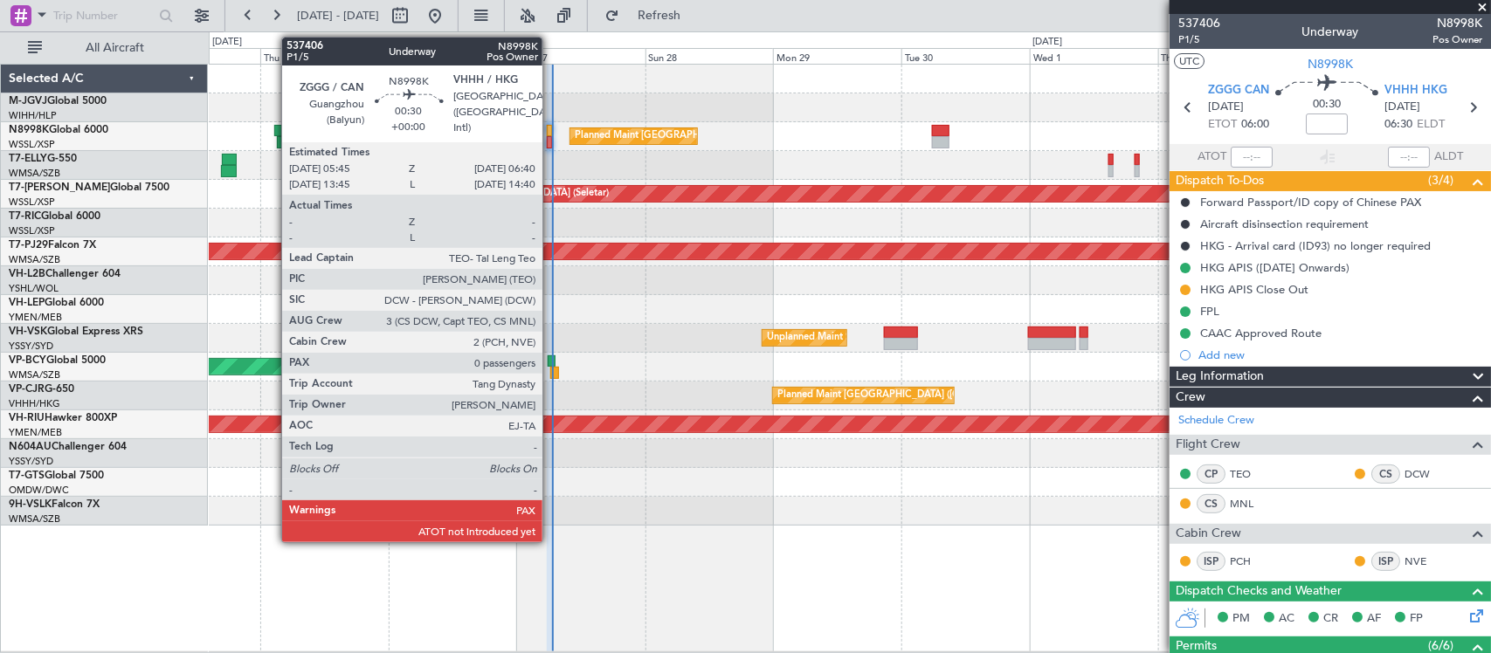
click at [551, 140] on div at bounding box center [549, 142] width 5 height 12
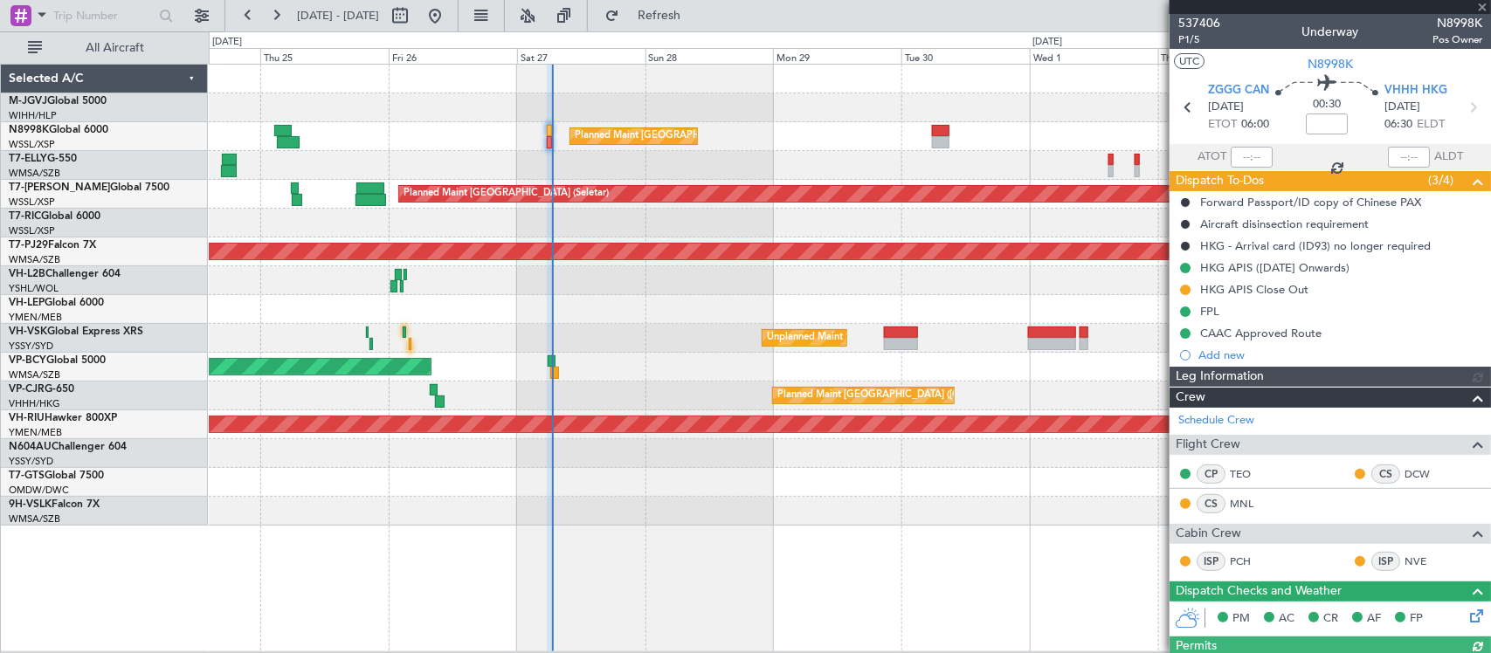
type input "[PERSON_NAME] (KYA)"
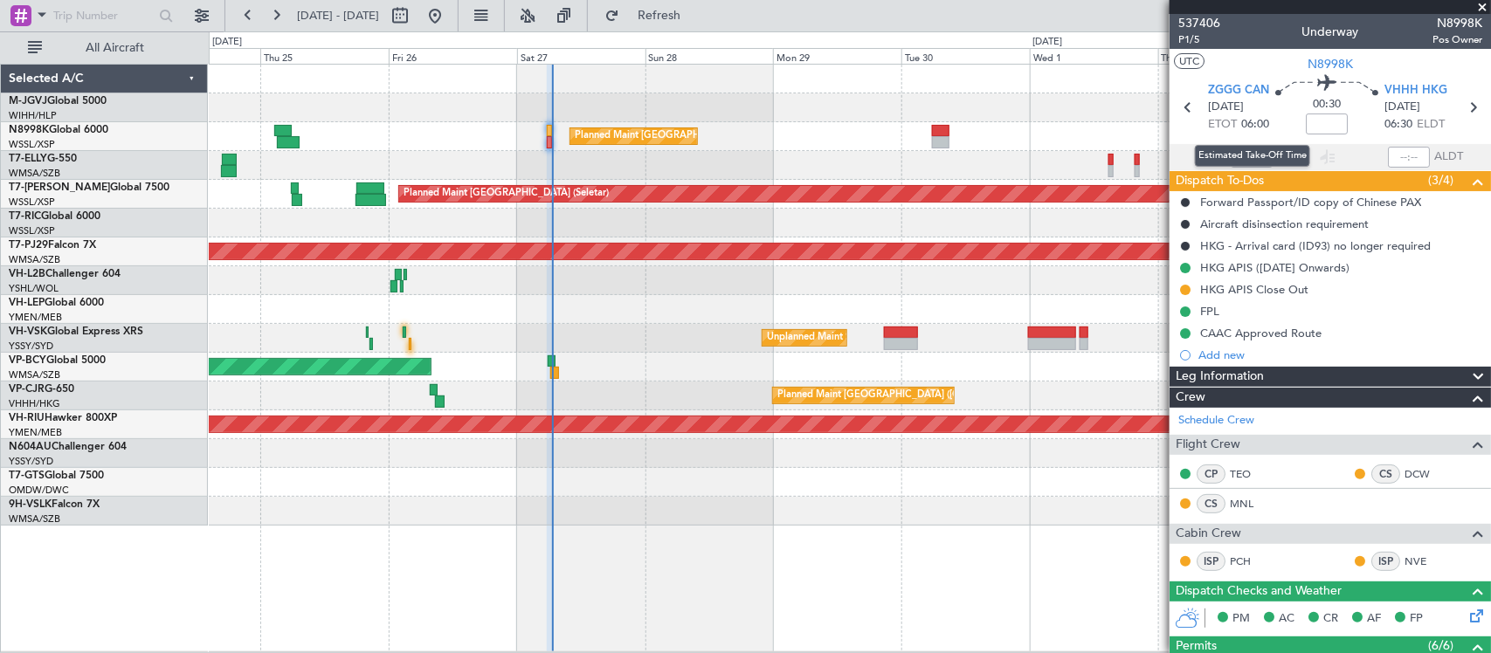
click at [1245, 155] on div "Estimated Take-Off Time" at bounding box center [1252, 156] width 115 height 22
click at [1242, 159] on input "text" at bounding box center [1251, 157] width 42 height 21
type input "06:38"
click at [1188, 285] on button at bounding box center [1185, 290] width 10 height 10
click at [1175, 372] on span "Completed" at bounding box center [1193, 366] width 58 height 17
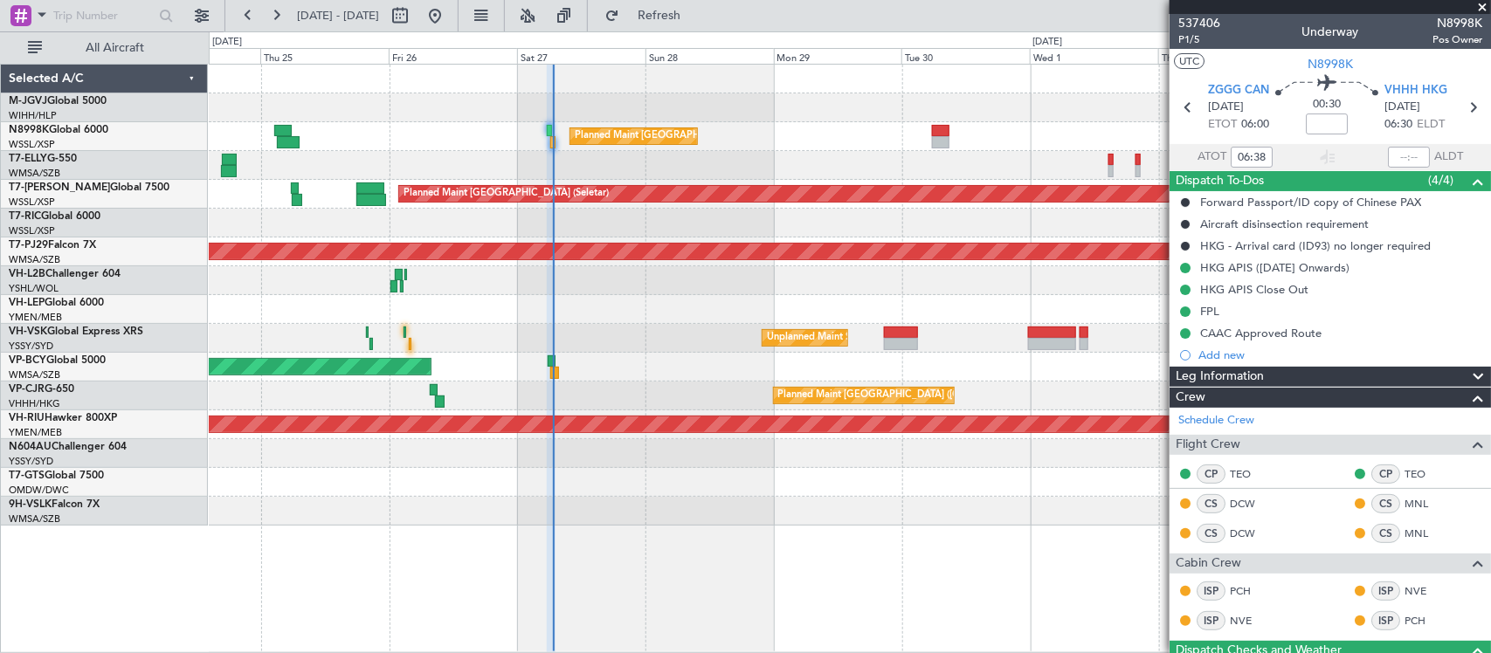
type input "[PERSON_NAME] (KYA)"
